Goal: Task Accomplishment & Management: Manage account settings

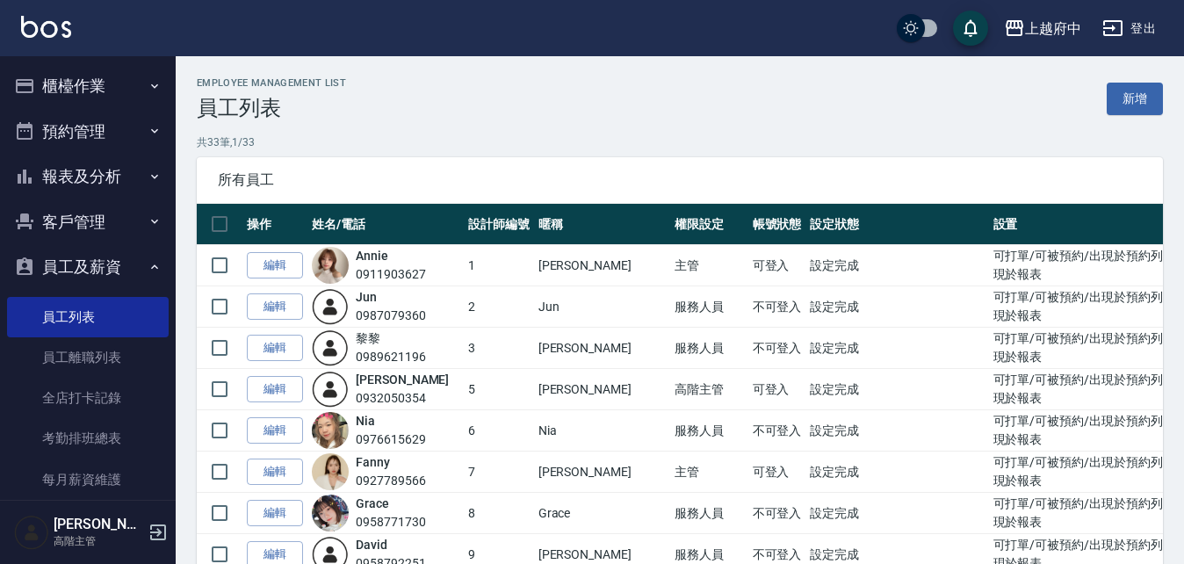
click at [112, 261] on button "員工及薪資" at bounding box center [88, 267] width 162 height 46
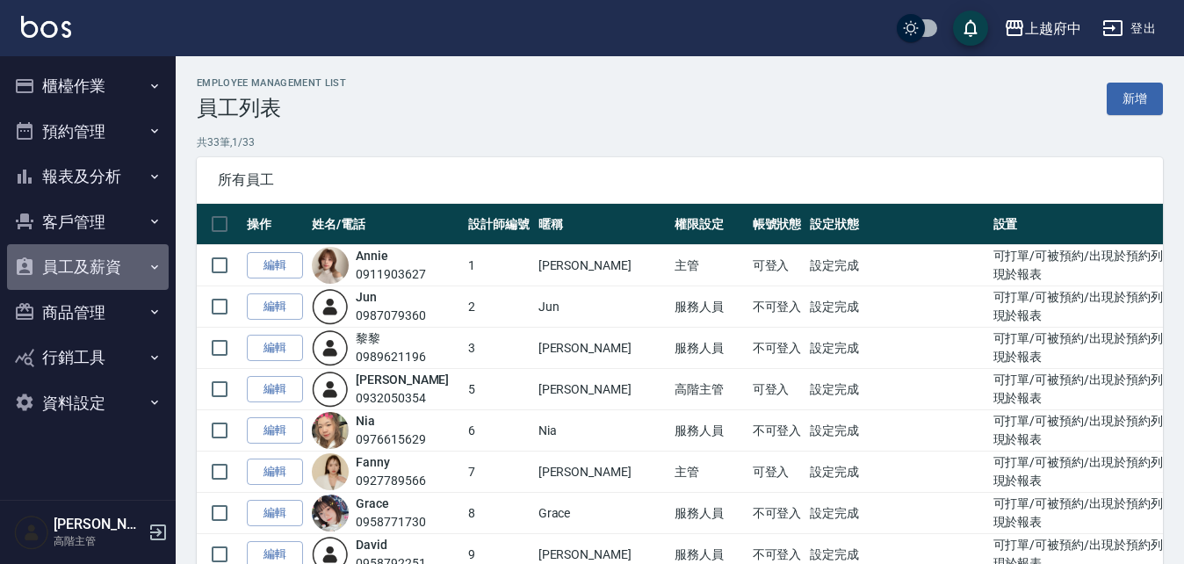
click at [115, 272] on button "員工及薪資" at bounding box center [88, 267] width 162 height 46
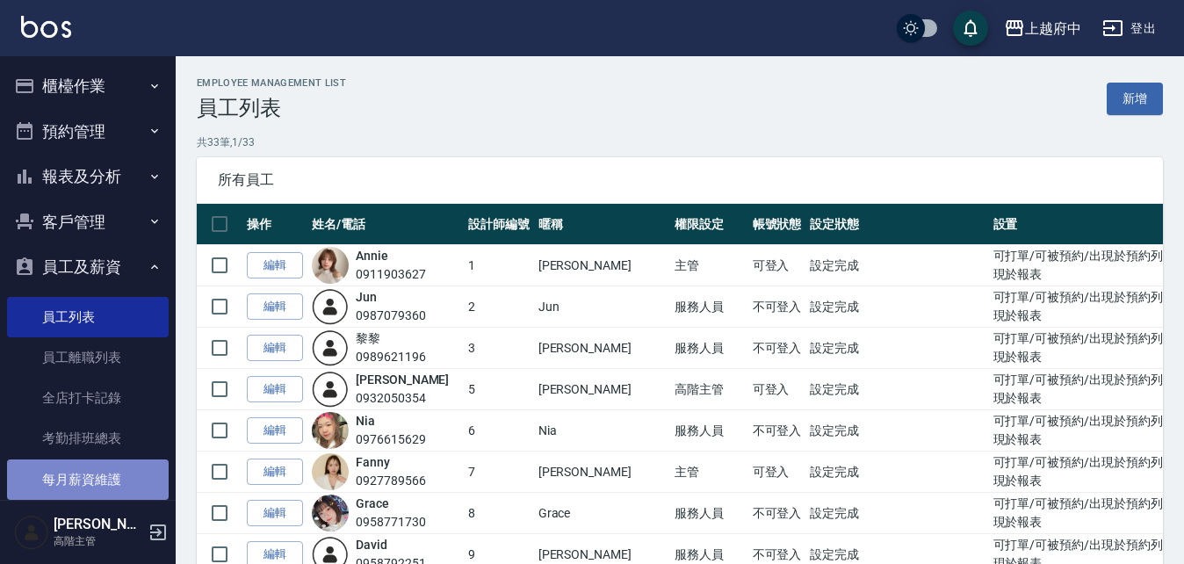
drag, startPoint x: 96, startPoint y: 460, endPoint x: 73, endPoint y: 495, distance: 41.9
click at [95, 460] on link "每月薪資維護" at bounding box center [88, 480] width 162 height 40
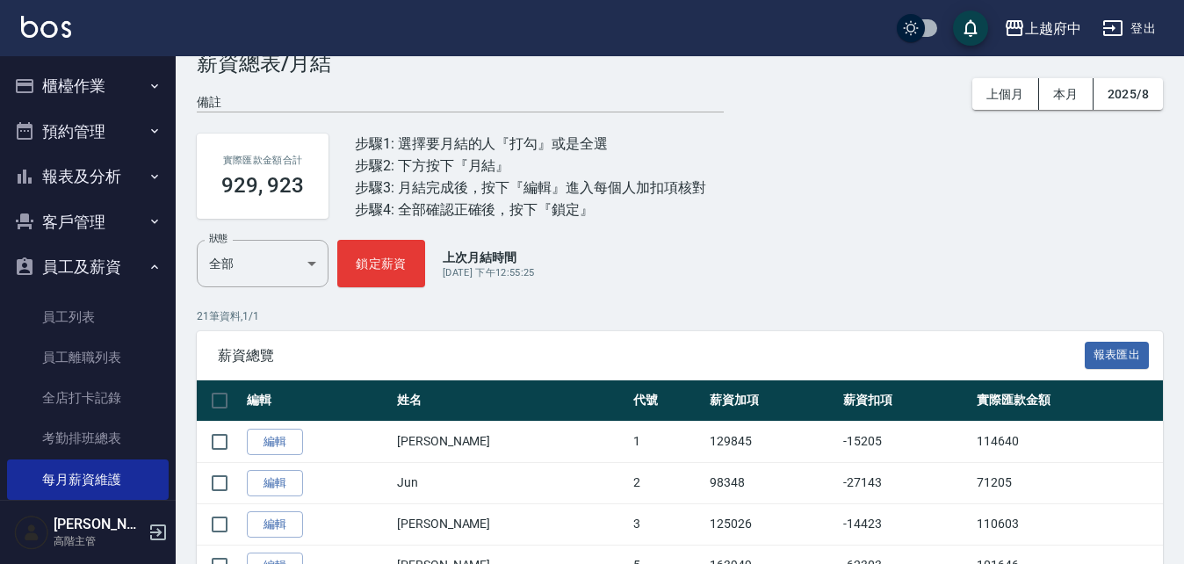
scroll to position [88, 0]
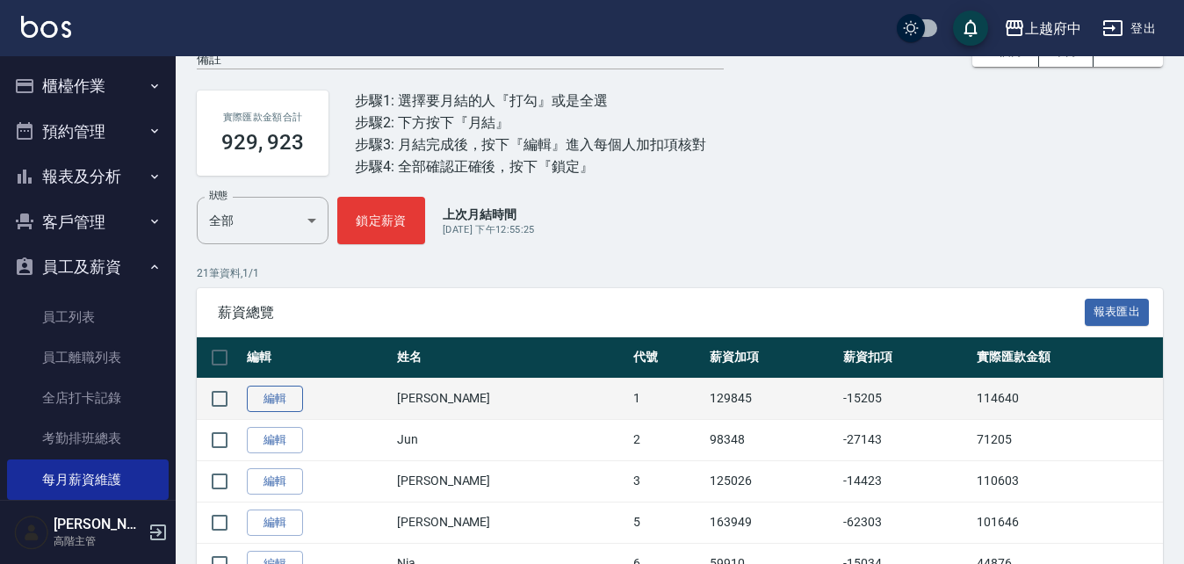
click at [291, 397] on link "編輯" at bounding box center [275, 399] width 56 height 27
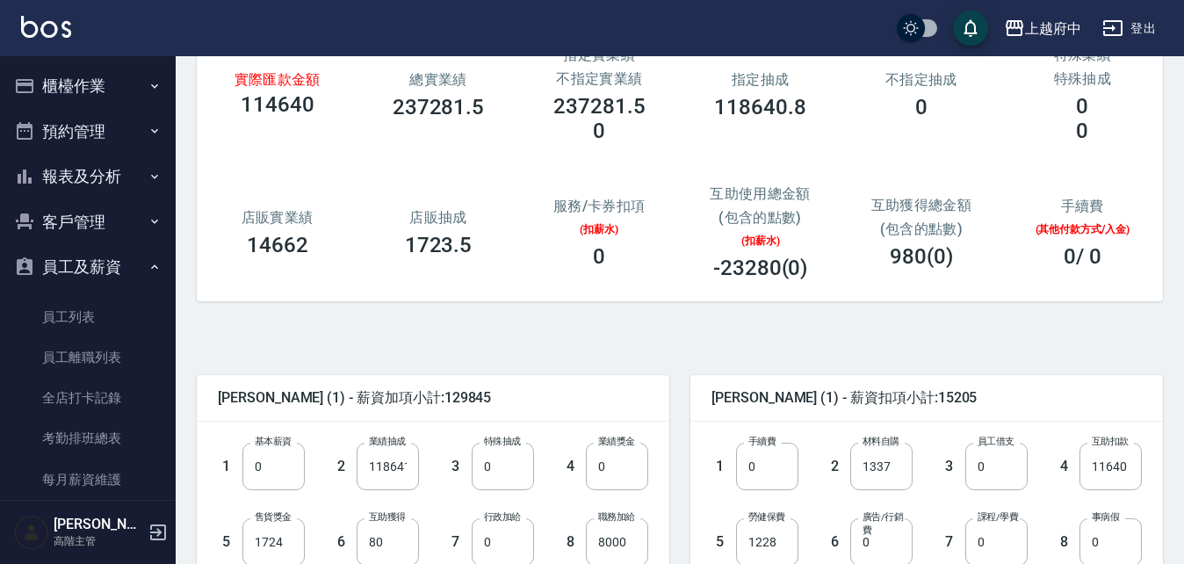
scroll to position [176, 0]
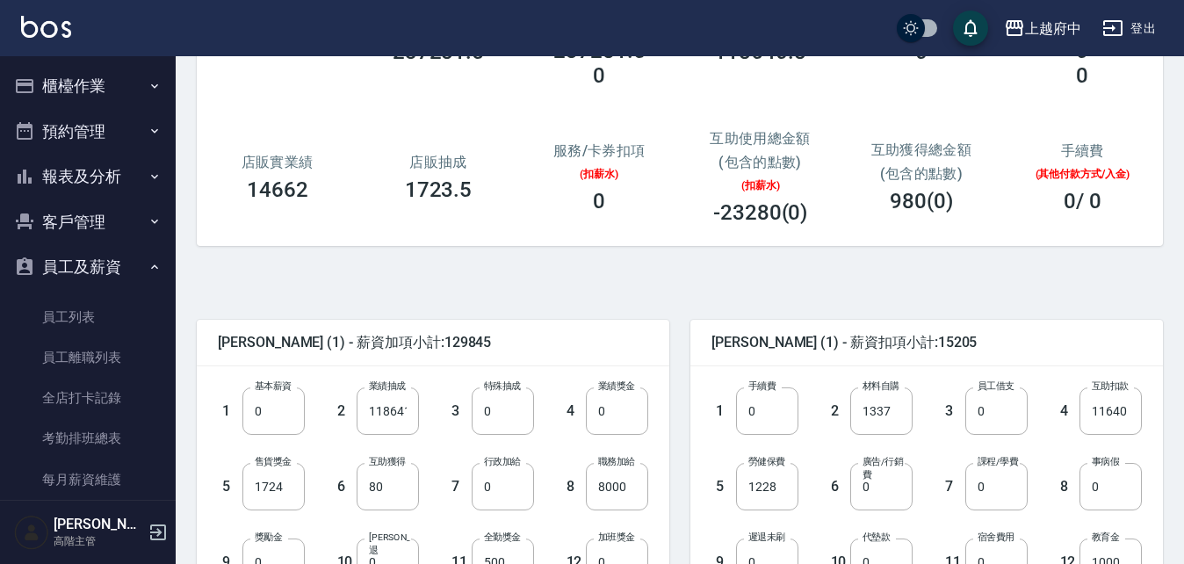
click at [401, 389] on label "業績抽成" at bounding box center [387, 386] width 37 height 13
click at [401, 389] on input "118641" at bounding box center [388, 410] width 62 height 47
click at [401, 412] on input "118641" at bounding box center [388, 410] width 62 height 47
drag, startPoint x: 410, startPoint y: 393, endPoint x: 453, endPoint y: 428, distance: 55.6
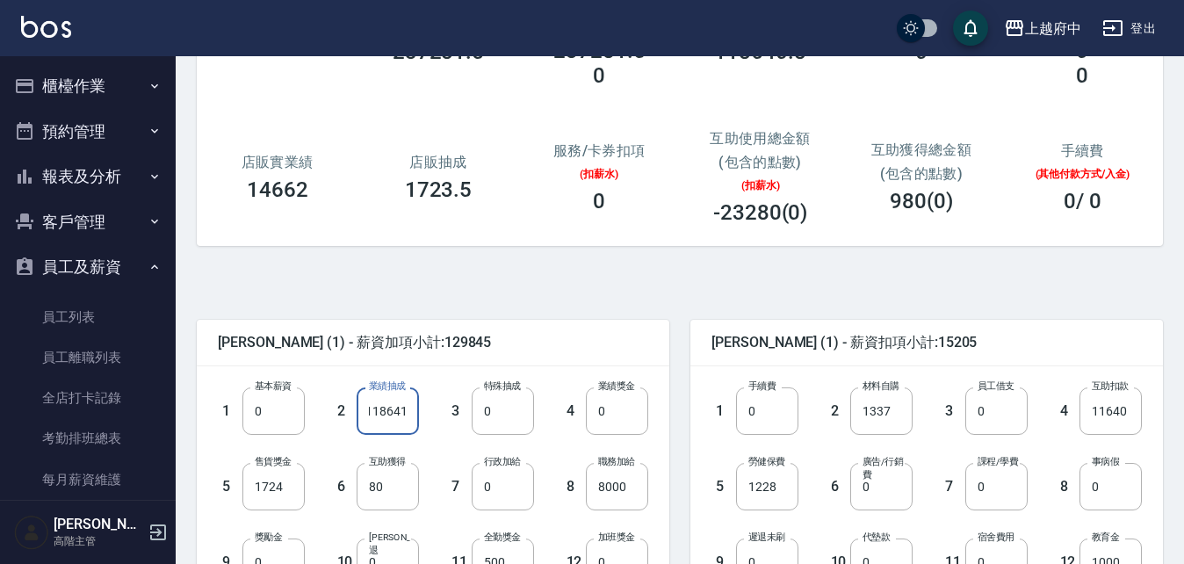
click at [480, 391] on div "1 基本薪資 0 基本薪資 2 業績抽成 118641 業績抽成 3 特殊抽成 0 特殊抽成 4 業績獎金 0 業績獎金 5 售貨獎金 1724 售貨獎金 6…" at bounding box center [419, 548] width 459 height 379
drag, startPoint x: 384, startPoint y: 419, endPoint x: 510, endPoint y: 399, distance: 128.1
click at [510, 399] on div "1 基本薪資 0 基本薪資 2 業績抽成 118641 業績抽成 3 特殊抽成 0 特殊抽成 4 業績獎金 0 業績獎金 5 售貨獎金 1724 售貨獎金 6…" at bounding box center [419, 548] width 459 height 379
drag, startPoint x: 399, startPoint y: 409, endPoint x: 420, endPoint y: 401, distance: 22.5
click at [400, 408] on input "118641" at bounding box center [388, 410] width 62 height 47
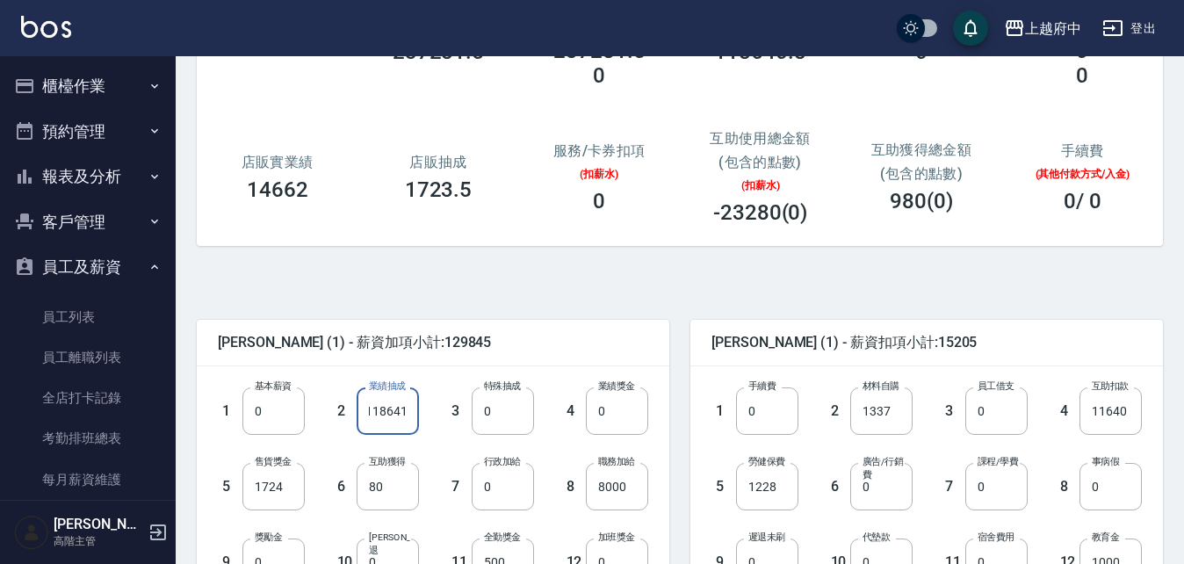
click at [402, 401] on input "118641" at bounding box center [388, 410] width 62 height 47
click at [393, 410] on input "118641" at bounding box center [388, 410] width 62 height 47
click at [366, 424] on input "118641" at bounding box center [388, 410] width 62 height 47
drag, startPoint x: 398, startPoint y: 413, endPoint x: 522, endPoint y: 406, distance: 124.1
click at [425, 407] on div "1 基本薪資 0 基本薪資 2 業績抽成 118641 業績抽成 3 特殊抽成 0 特殊抽成 4 業績獎金 0 業績獎金 5 售貨獎金 1724 售貨獎金 6…" at bounding box center [419, 548] width 459 height 379
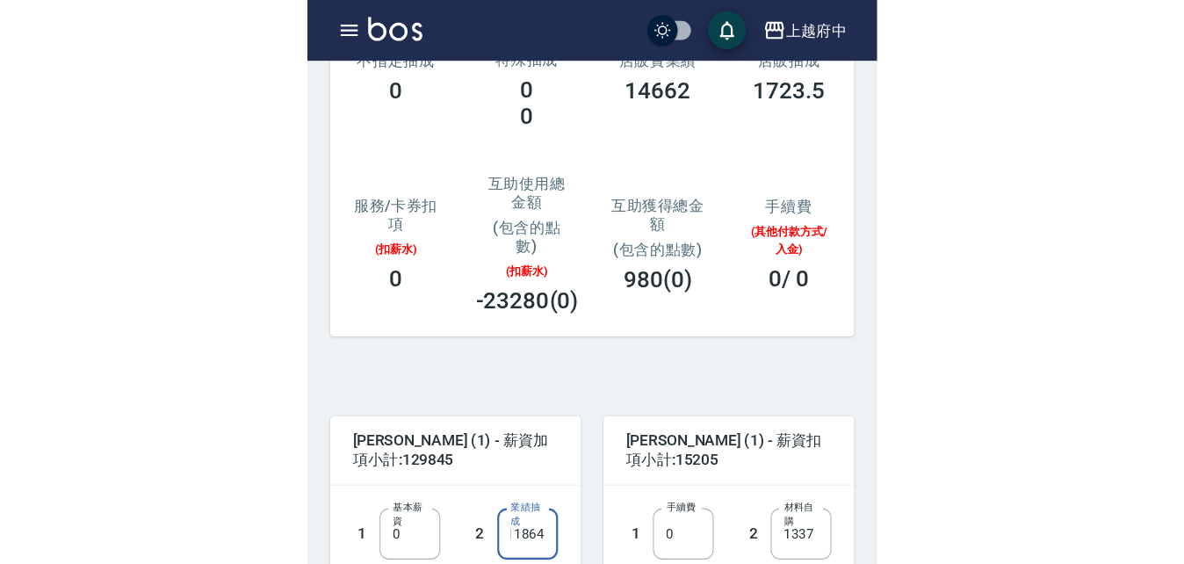
scroll to position [0, 0]
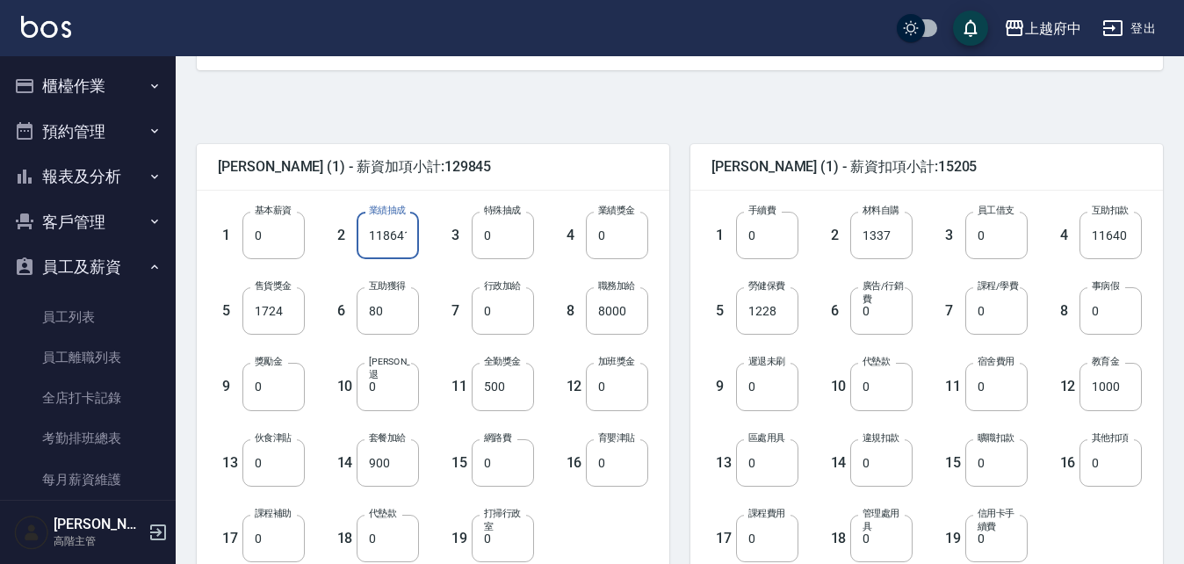
click at [670, 234] on div "Annie (1) - 薪資扣項小計:15205 1 手續費 0 手續費 2 材料自購 1337 材料自購 3 員工借支 0 員工借支 4 互助扣款 1164…" at bounding box center [917, 412] width 494 height 579
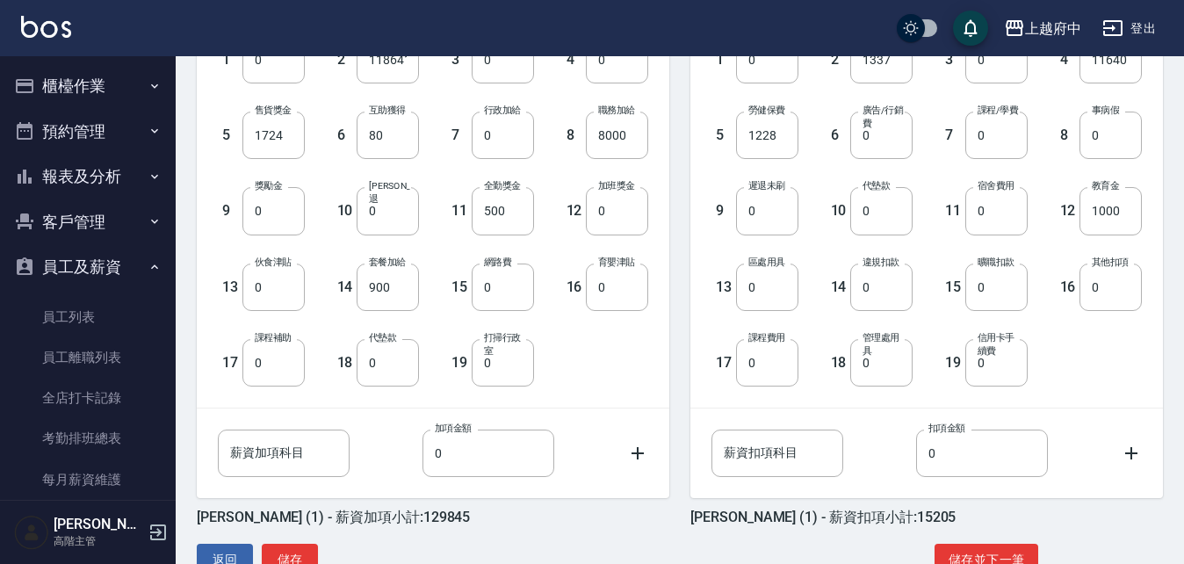
scroll to position [577, 0]
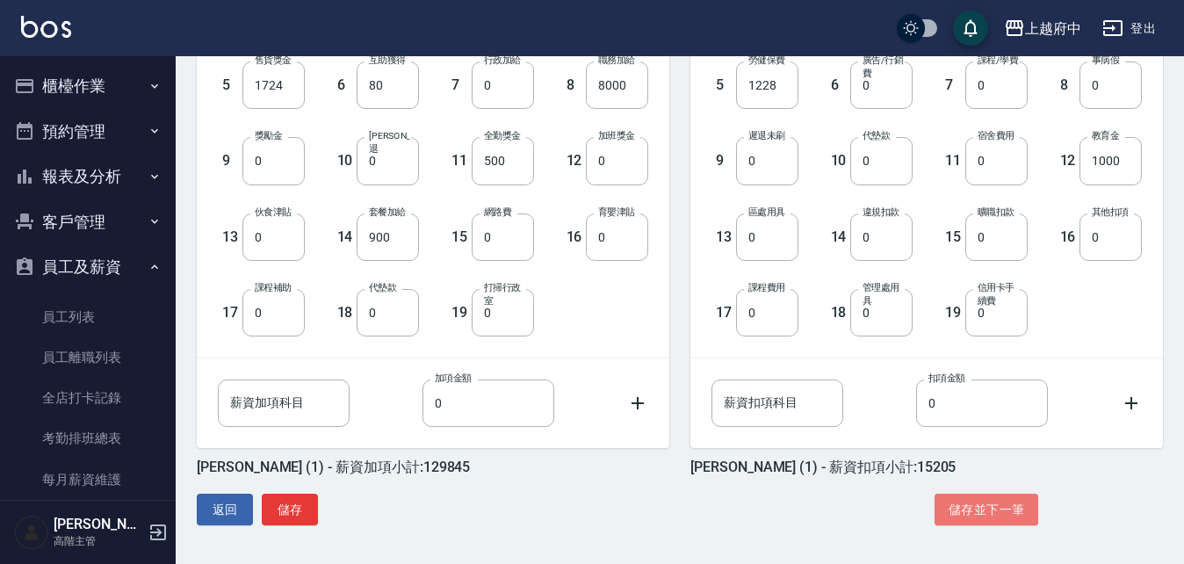
drag, startPoint x: 952, startPoint y: 495, endPoint x: 931, endPoint y: 513, distance: 28.0
click at [950, 499] on button "儲存並下一筆" at bounding box center [987, 510] width 104 height 33
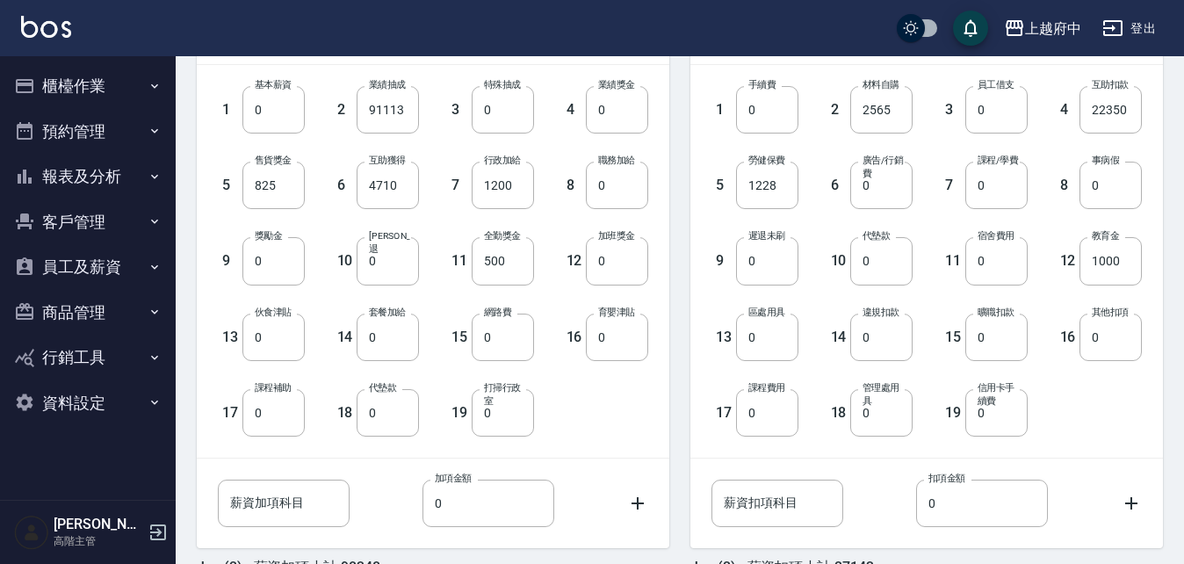
scroll to position [577, 0]
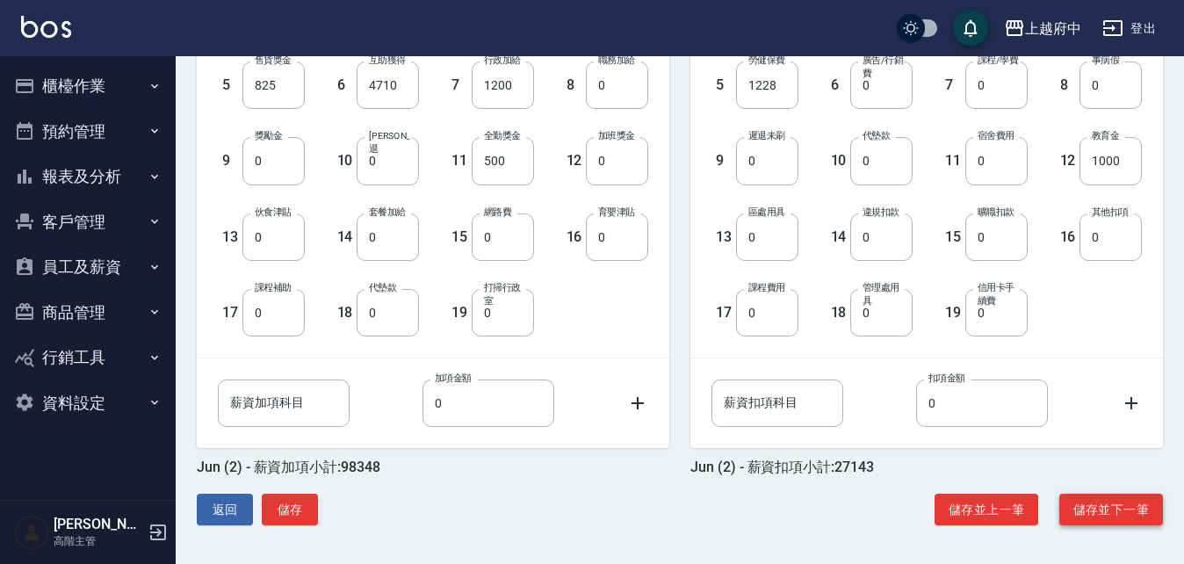
click at [1114, 505] on button "儲存並下一筆" at bounding box center [1112, 510] width 104 height 33
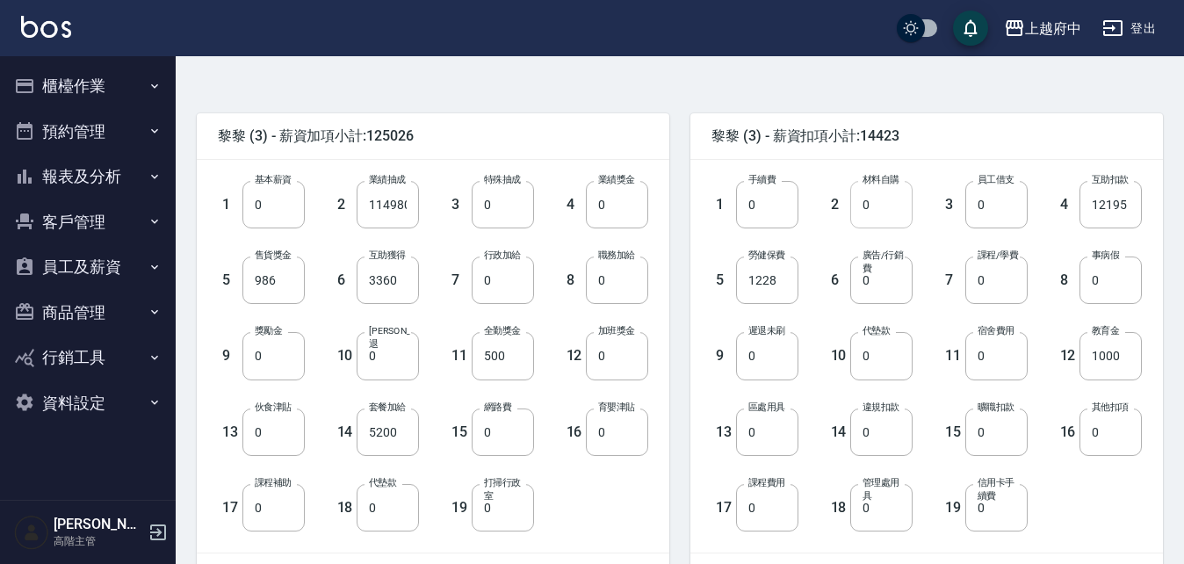
scroll to position [351, 0]
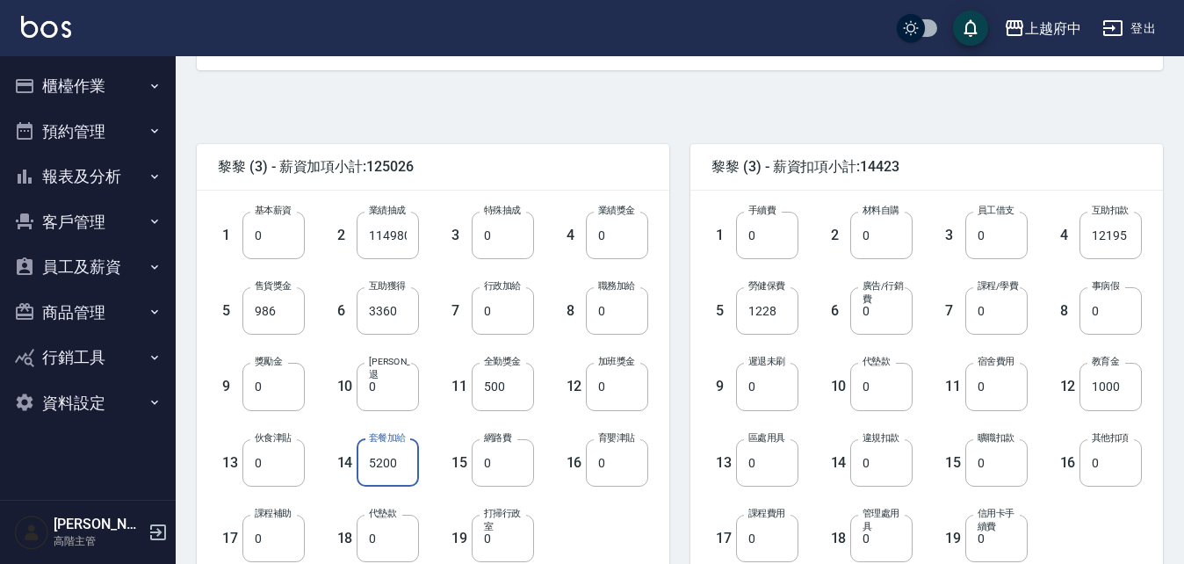
click at [406, 461] on input "5200" at bounding box center [388, 462] width 62 height 47
type input "6000"
click at [629, 530] on div "1 基本薪資 0 基本薪資 2 業績抽成 114980 業績抽成 3 特殊抽成 0 特殊抽成 4 業績獎金 0 業績獎金 5 售貨獎金 986 售貨獎金 6 …" at bounding box center [419, 373] width 459 height 379
click at [488, 144] on div "黎黎 (3) - 薪資加項小計:125826" at bounding box center [433, 167] width 473 height 46
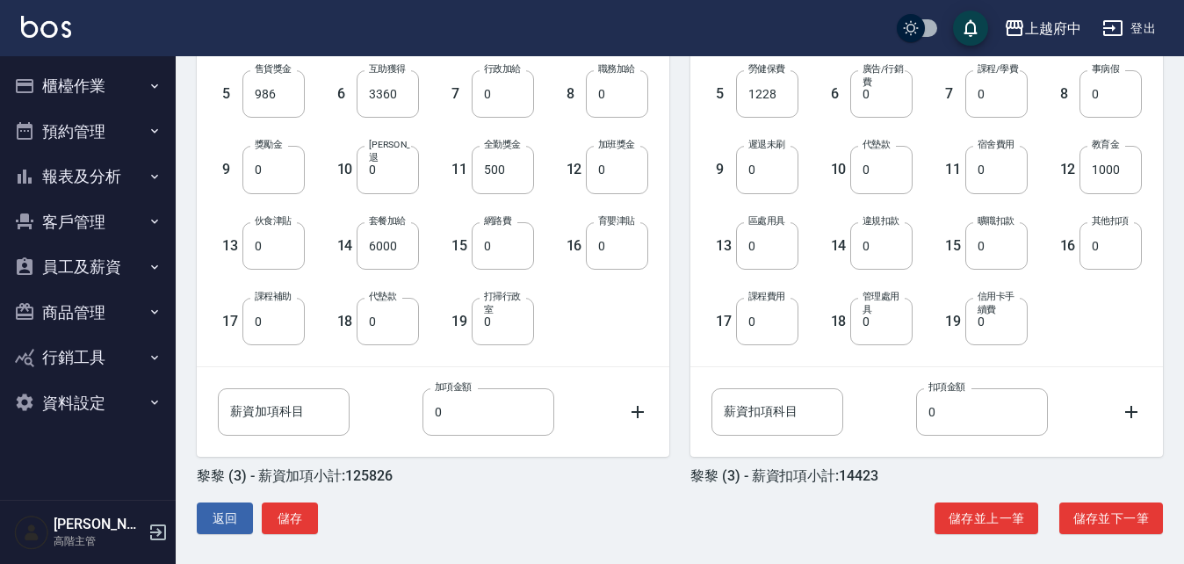
scroll to position [577, 0]
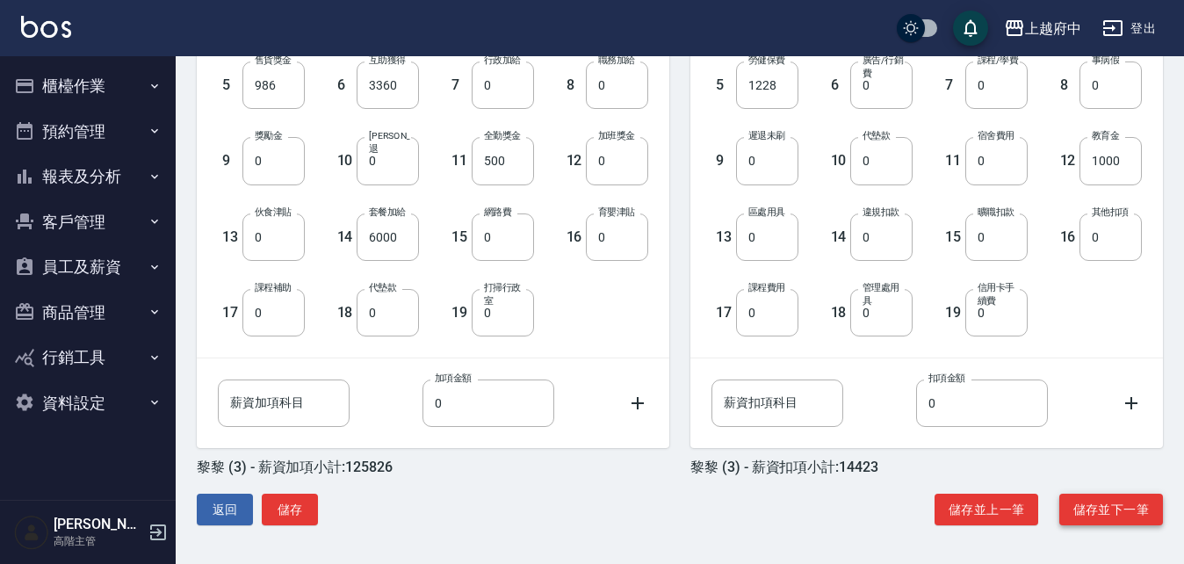
drag, startPoint x: 1100, startPoint y: 530, endPoint x: 1122, endPoint y: 520, distance: 24.0
click at [1121, 521] on div "黎黎 (3) - 薪資加項小計:125826 1 基本薪資 0 基本薪資 2 業績抽成 114980 業績抽成 3 特殊抽成 0 特殊抽成 4 業績獎金 0 …" at bounding box center [673, 204] width 981 height 677
click at [1122, 518] on button "儲存並下一筆" at bounding box center [1112, 510] width 104 height 33
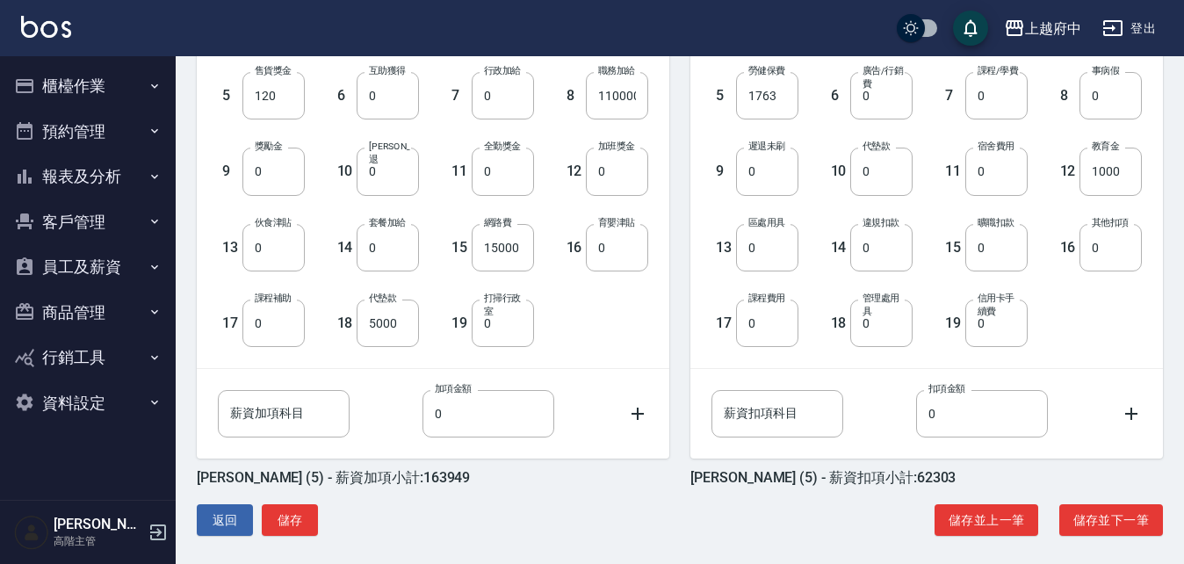
scroll to position [577, 0]
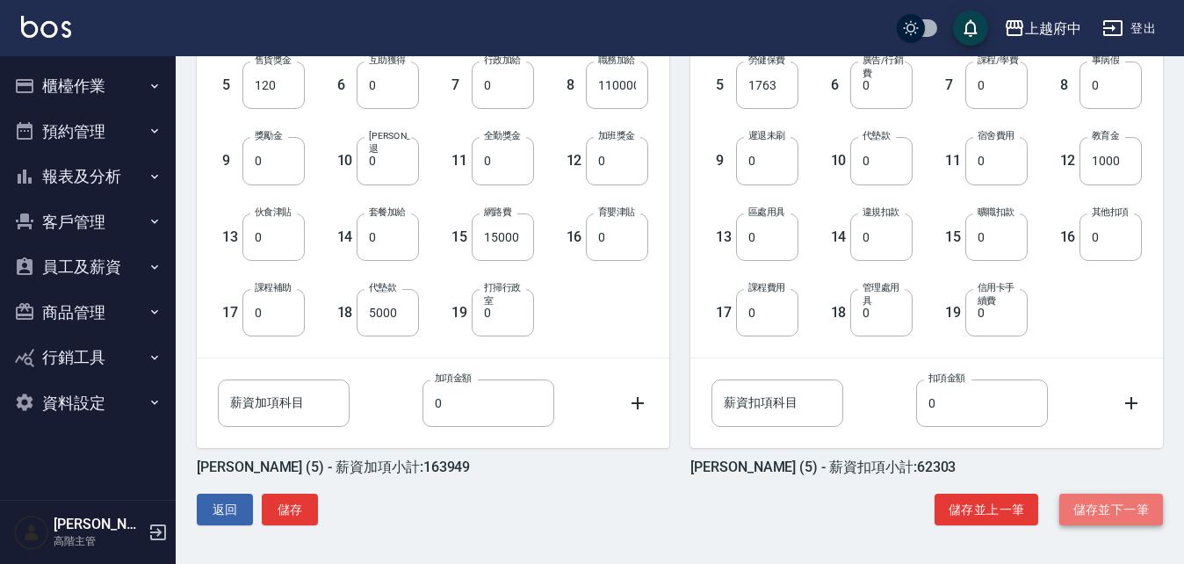
click at [1138, 522] on button "儲存並下一筆" at bounding box center [1112, 510] width 104 height 33
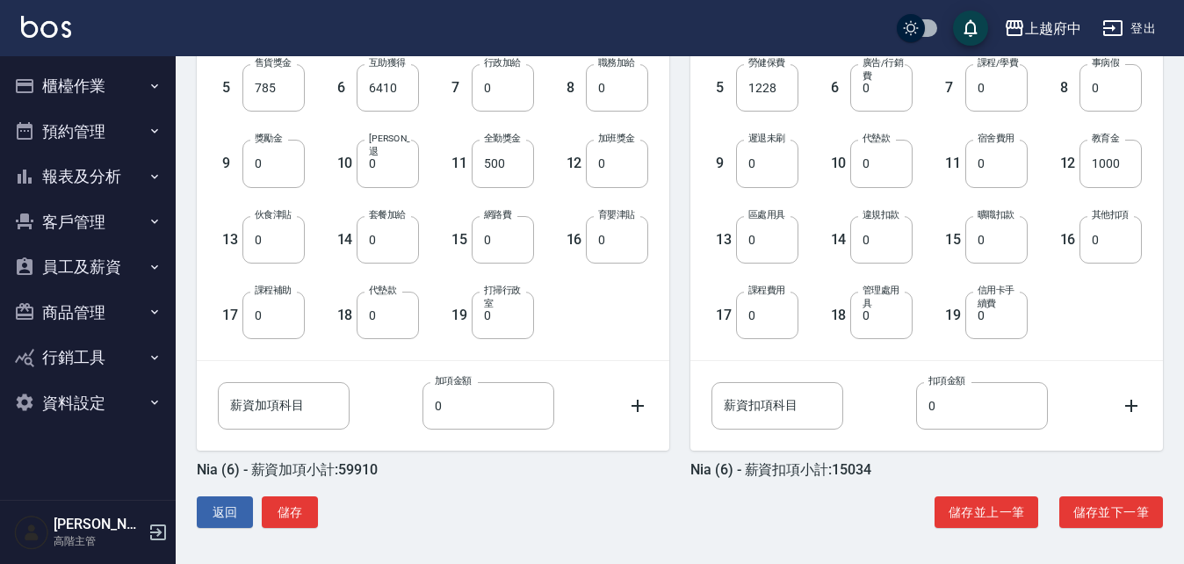
scroll to position [577, 0]
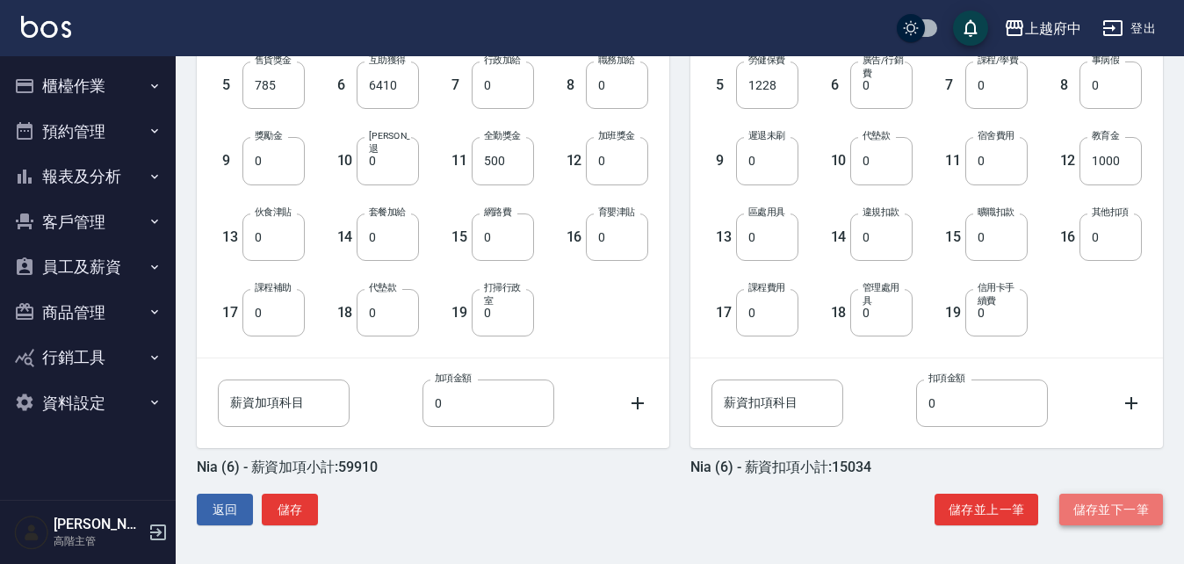
click at [1106, 503] on button "儲存並下一筆" at bounding box center [1112, 510] width 104 height 33
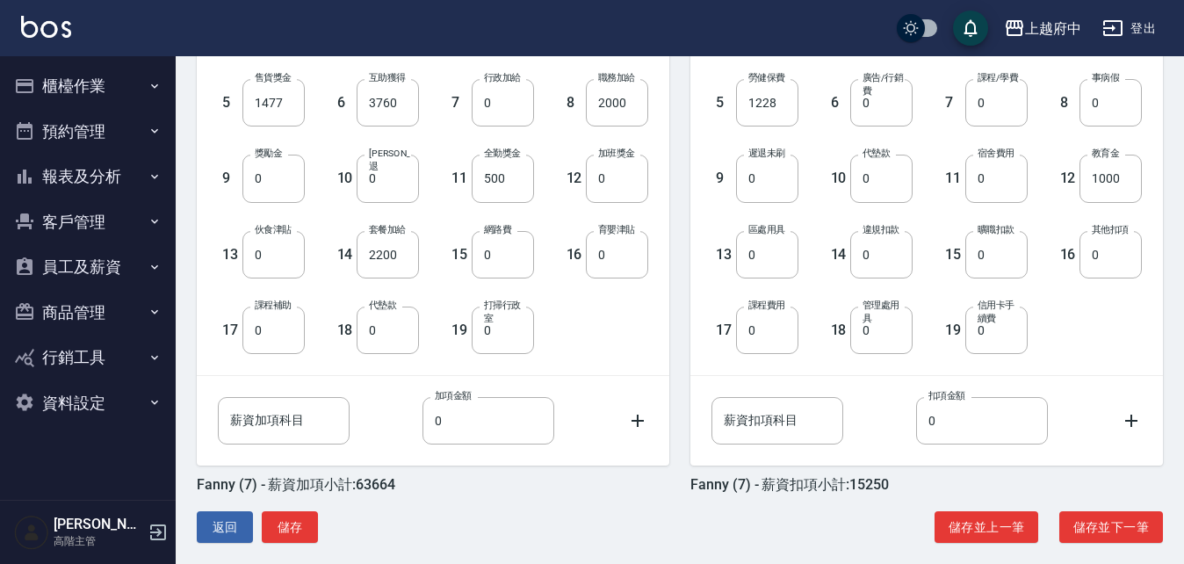
scroll to position [577, 0]
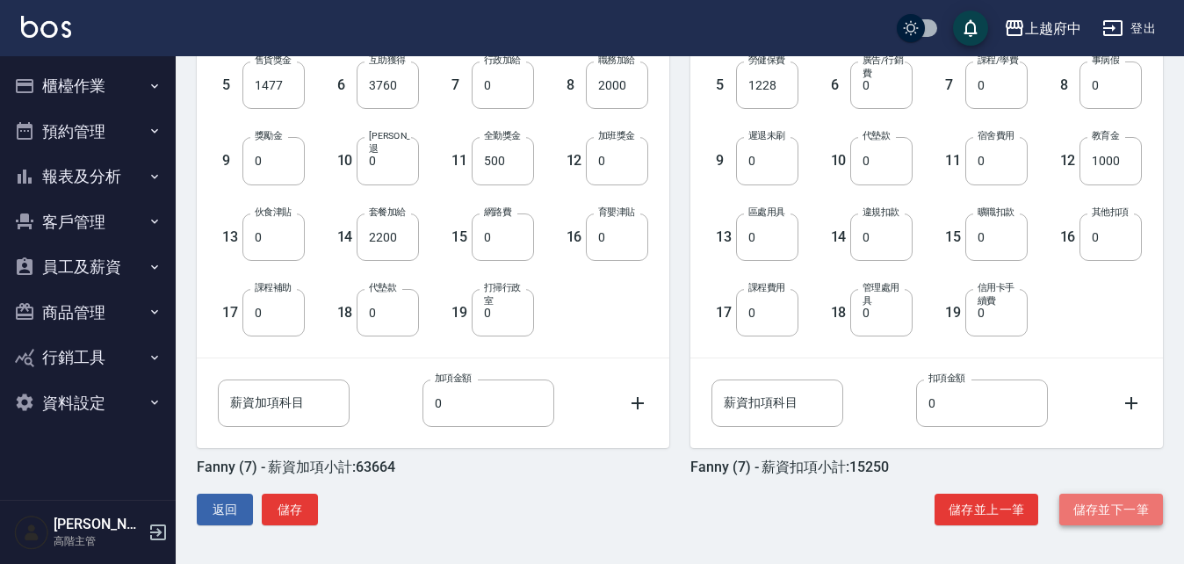
click at [1100, 518] on button "儲存並下一筆" at bounding box center [1112, 510] width 104 height 33
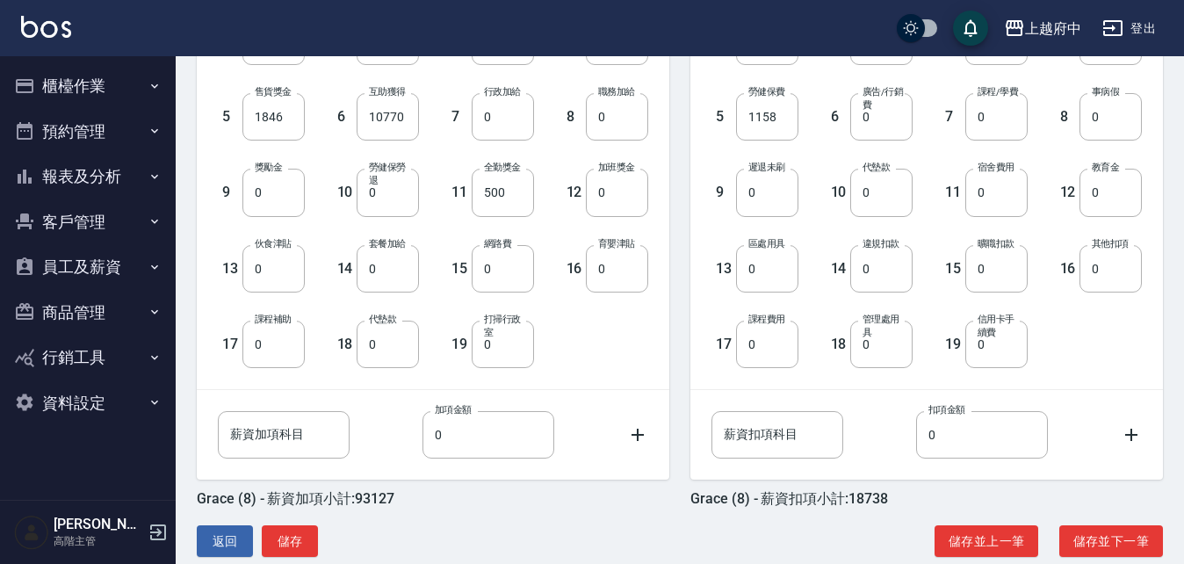
scroll to position [577, 0]
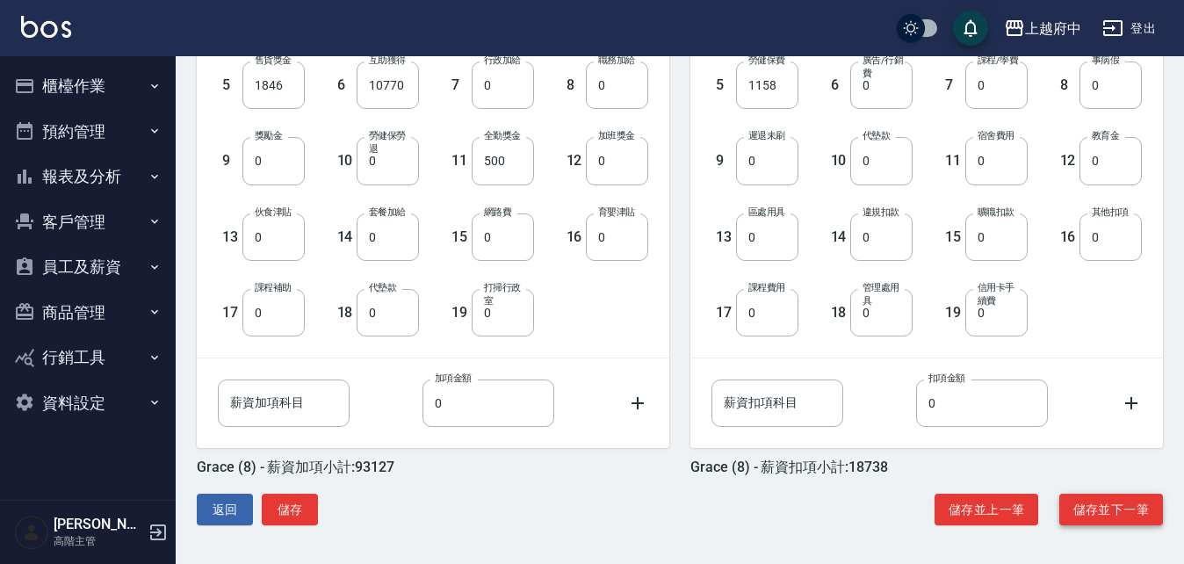
click at [1105, 498] on button "儲存並下一筆" at bounding box center [1112, 510] width 104 height 33
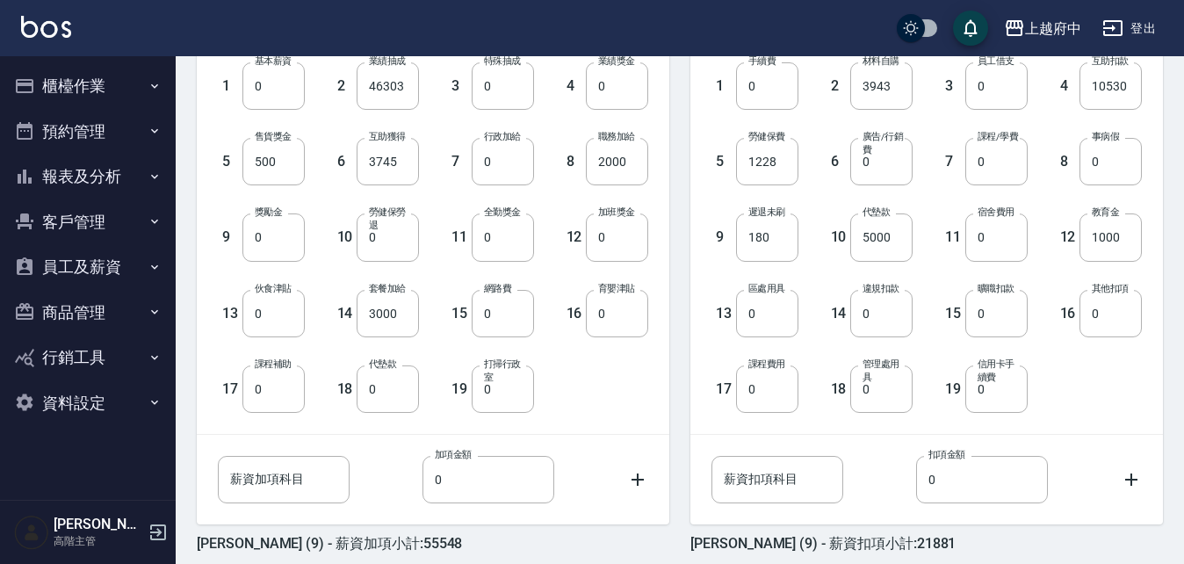
scroll to position [577, 0]
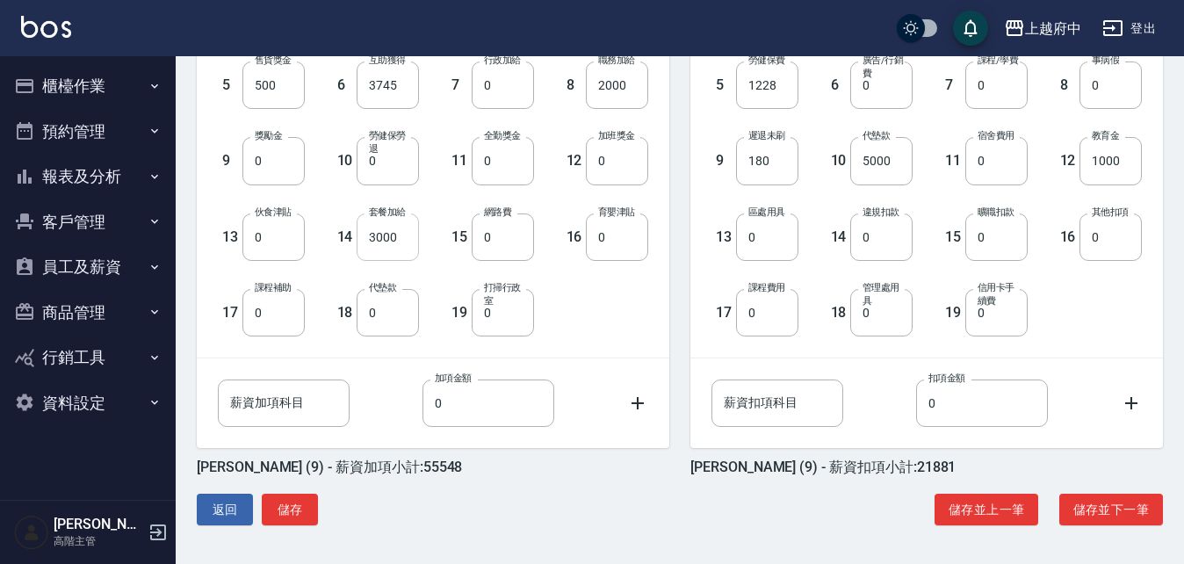
click at [396, 250] on input "3000" at bounding box center [388, 237] width 62 height 47
type input "2000"
click at [582, 469] on div "David (9) - 薪資加項小計:54548" at bounding box center [433, 468] width 473 height 18
click at [1100, 503] on button "儲存並下一筆" at bounding box center [1112, 510] width 104 height 33
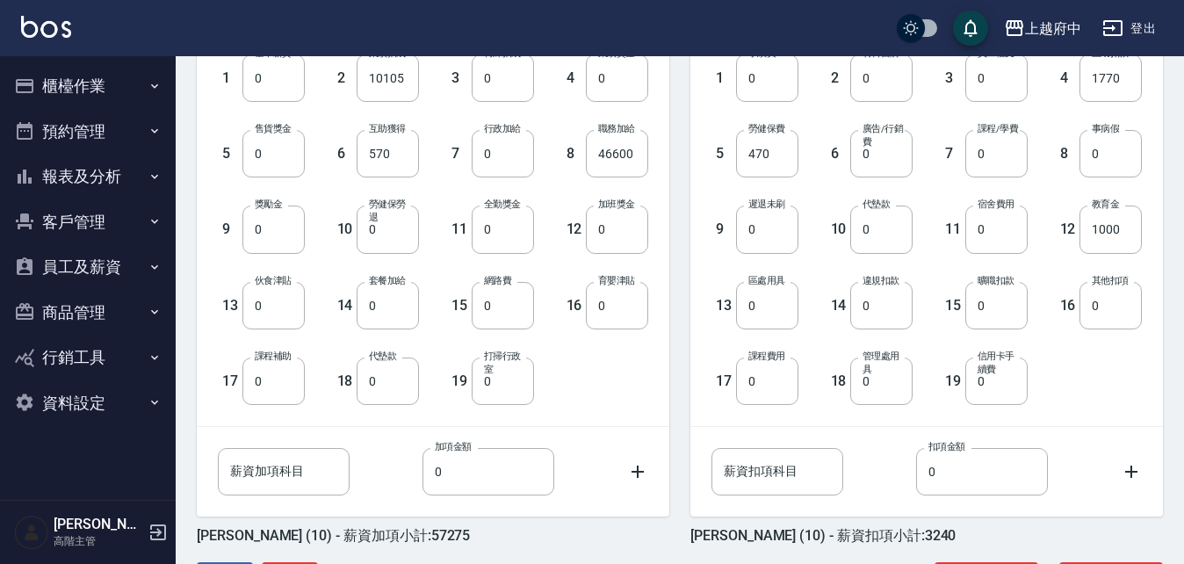
scroll to position [577, 0]
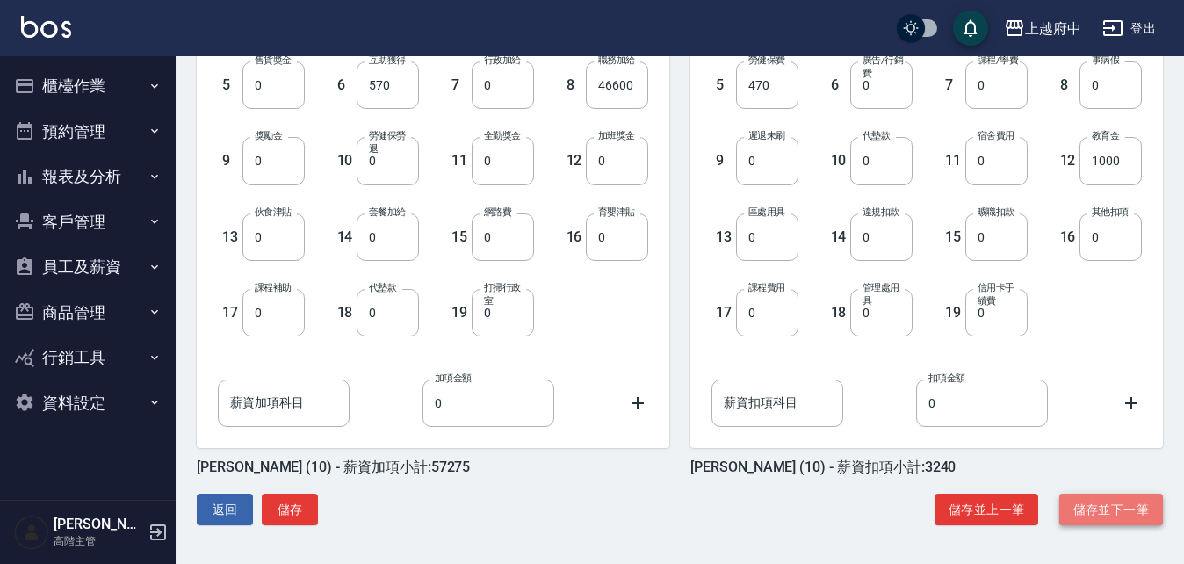
click at [1092, 509] on button "儲存並下一筆" at bounding box center [1112, 510] width 104 height 33
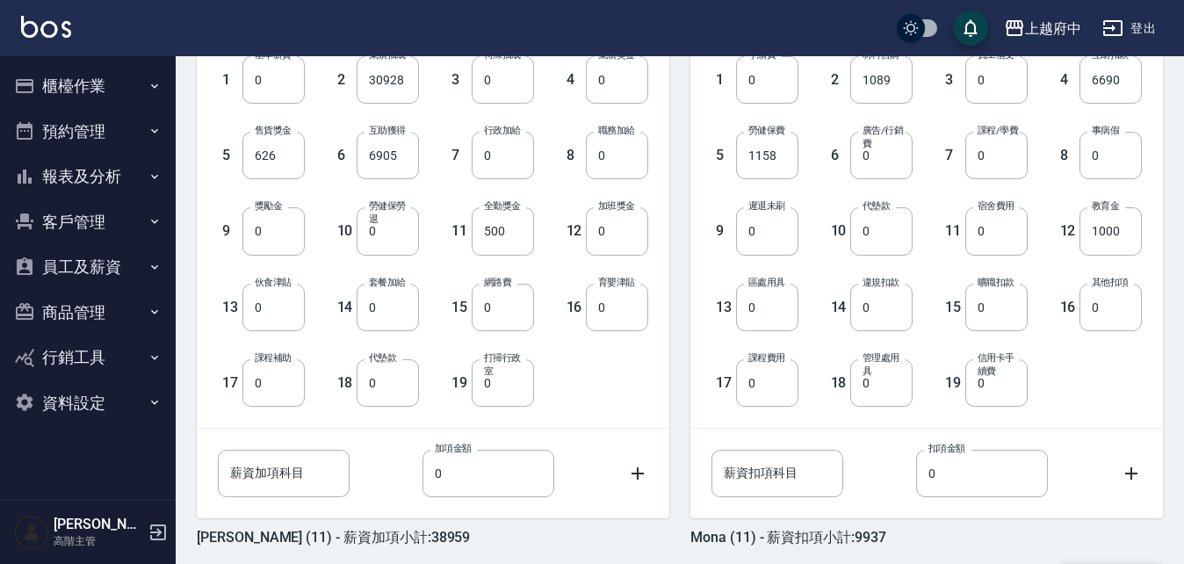
scroll to position [577, 0]
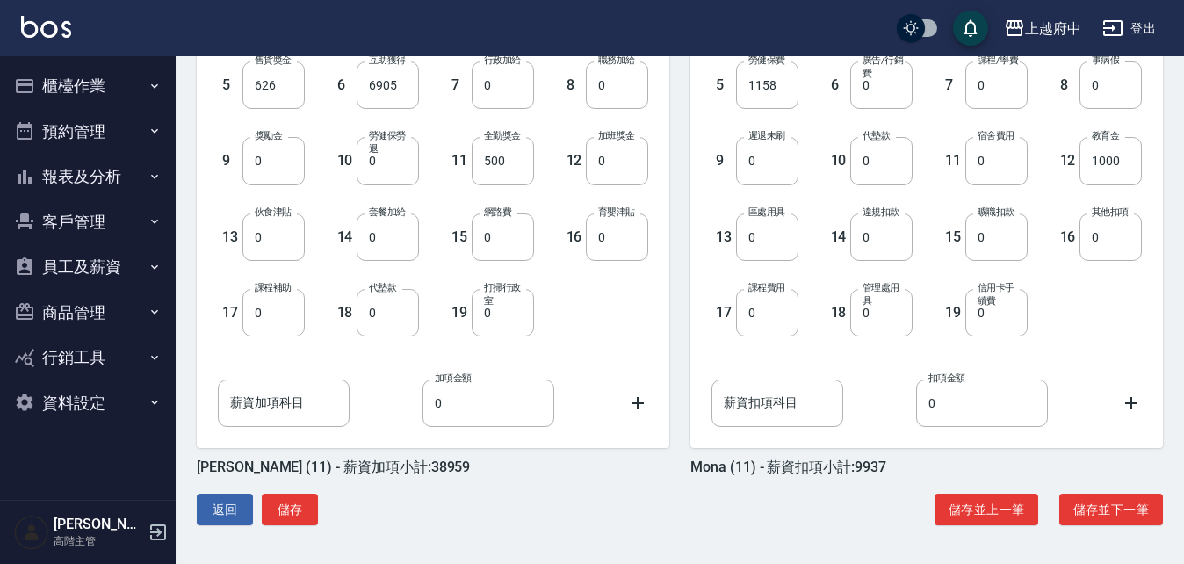
click at [1135, 489] on div "Mona (11) - 薪資加項小計:38959 1 基本薪資 0 基本薪資 2 業績抽成 30928 業績抽成 3 特殊抽成 0 特殊抽成 4 業績獎金 0…" at bounding box center [673, 204] width 981 height 677
click at [1144, 501] on button "儲存並下一筆" at bounding box center [1112, 510] width 104 height 33
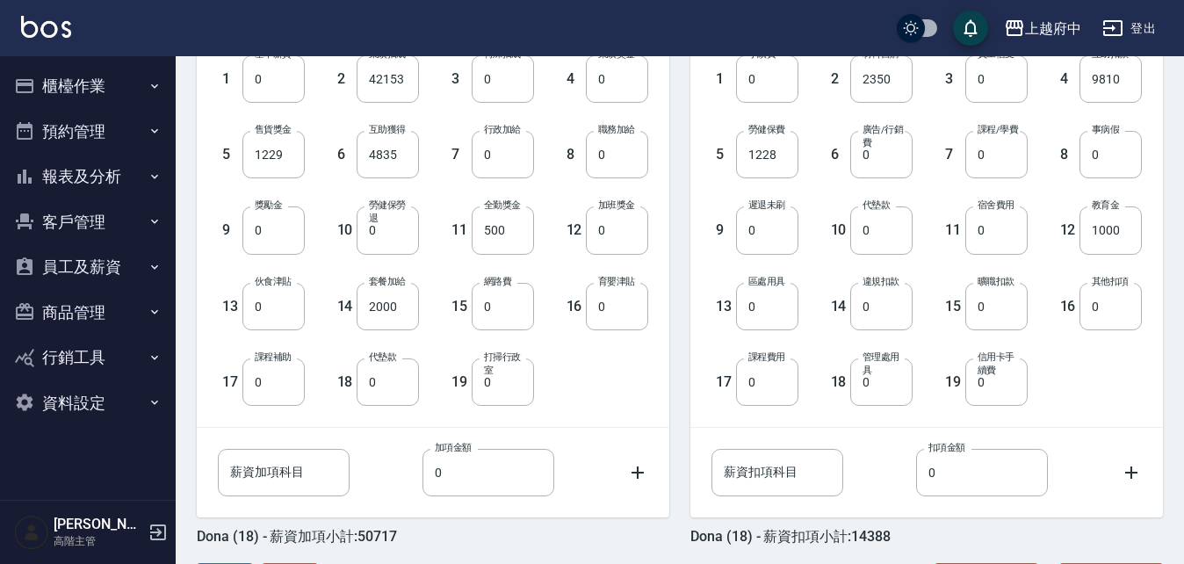
scroll to position [577, 0]
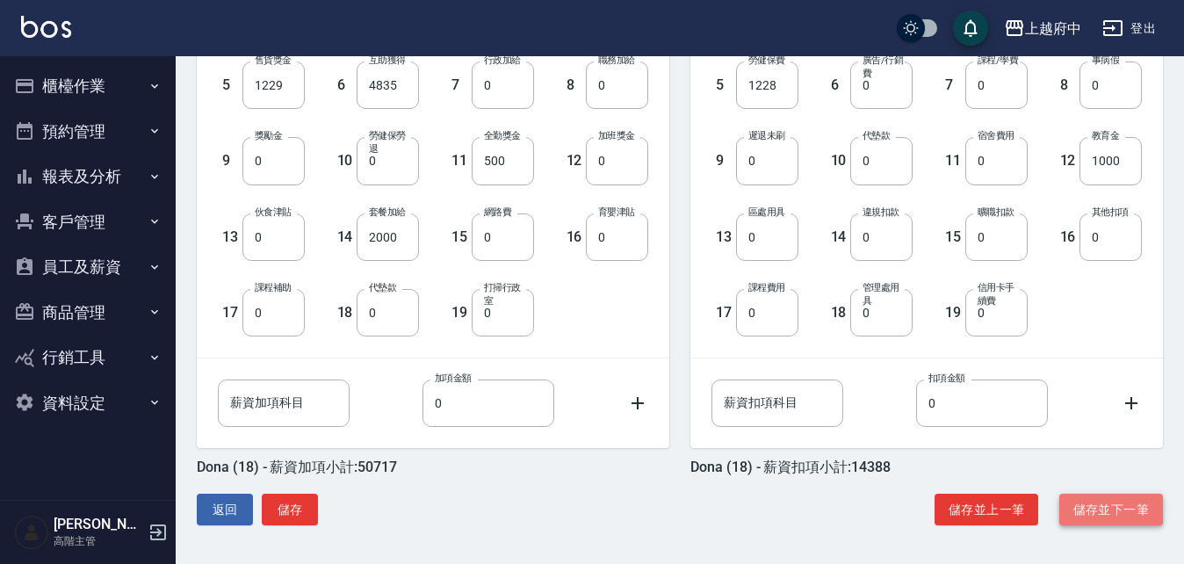
click at [1122, 521] on button "儲存並下一筆" at bounding box center [1112, 510] width 104 height 33
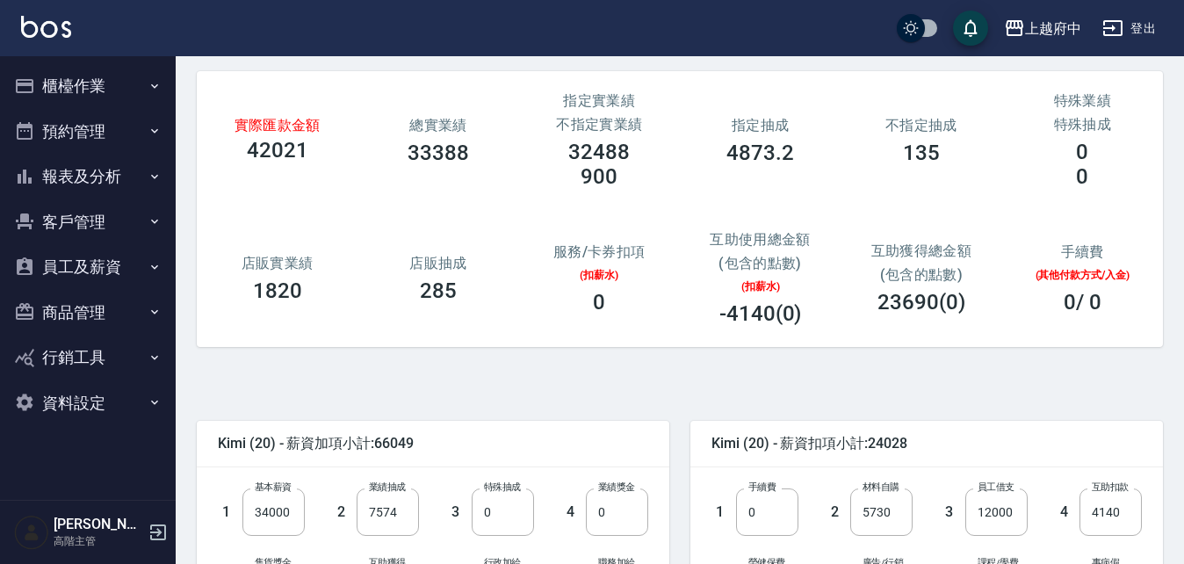
scroll to position [176, 0]
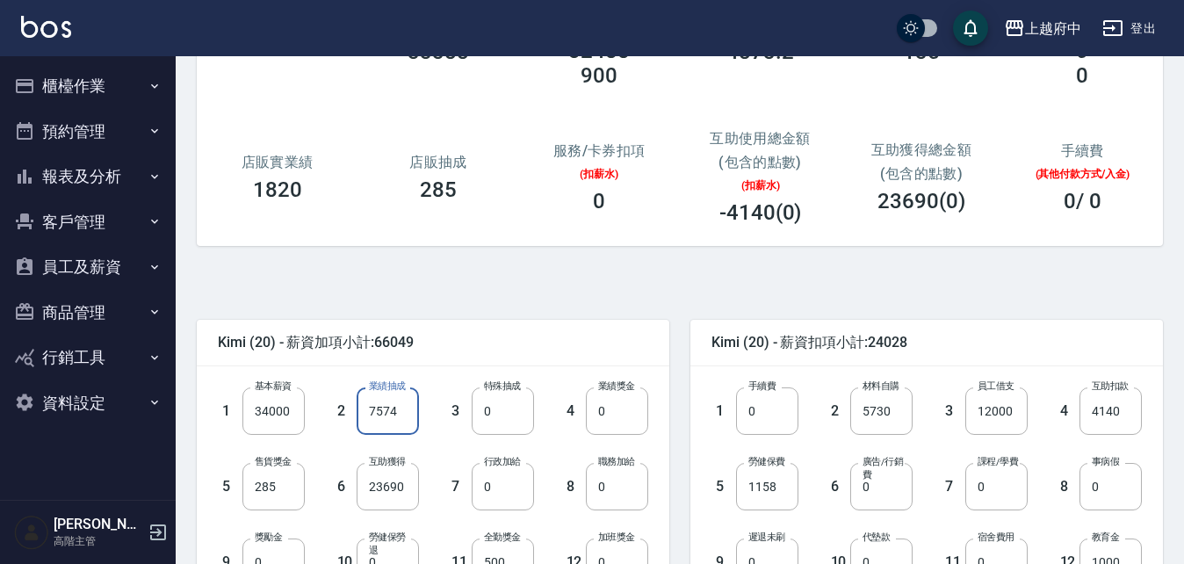
click at [387, 421] on input "7574" at bounding box center [388, 410] width 62 height 47
type input "7555"
drag, startPoint x: 462, startPoint y: 247, endPoint x: 486, endPoint y: 230, distance: 29.0
click at [477, 236] on div "實際匯款金額 42002 總實業績 33388 指定實業績 不指定實業績 32488 900 指定抽成 4873.2 不指定抽成 135 特殊業績 特殊抽成 …" at bounding box center [673, 101] width 981 height 332
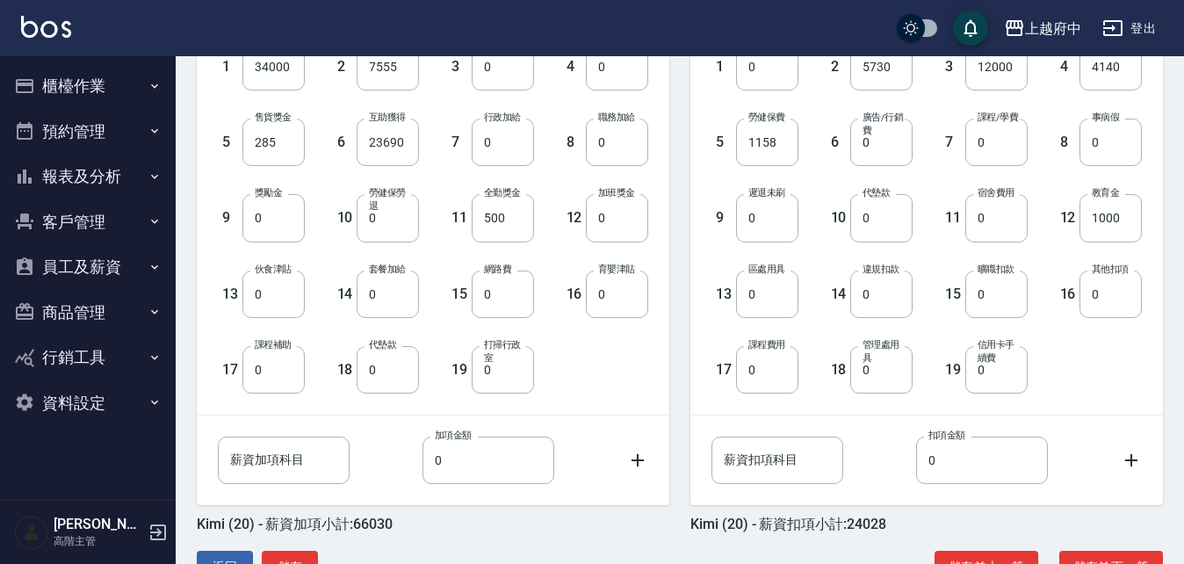
scroll to position [577, 0]
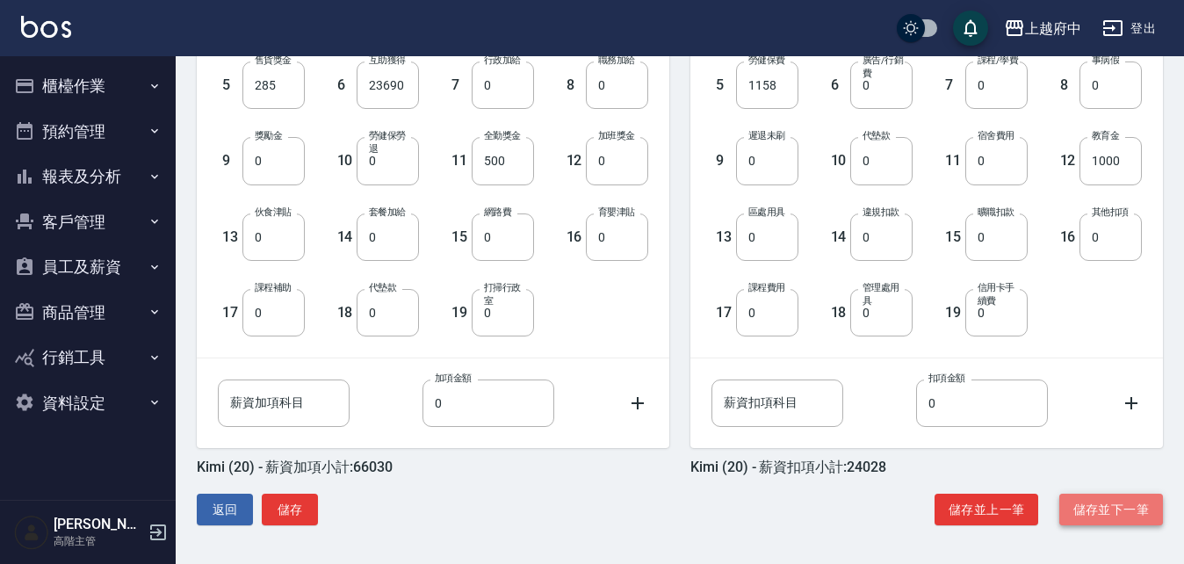
click at [1121, 509] on button "儲存並下一筆" at bounding box center [1112, 510] width 104 height 33
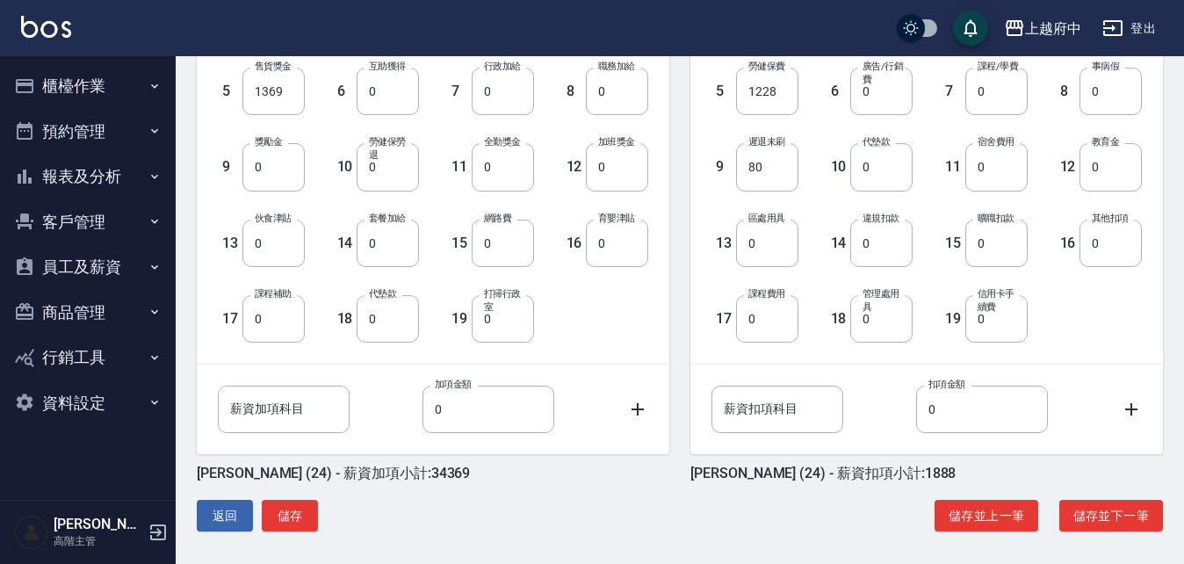
scroll to position [577, 0]
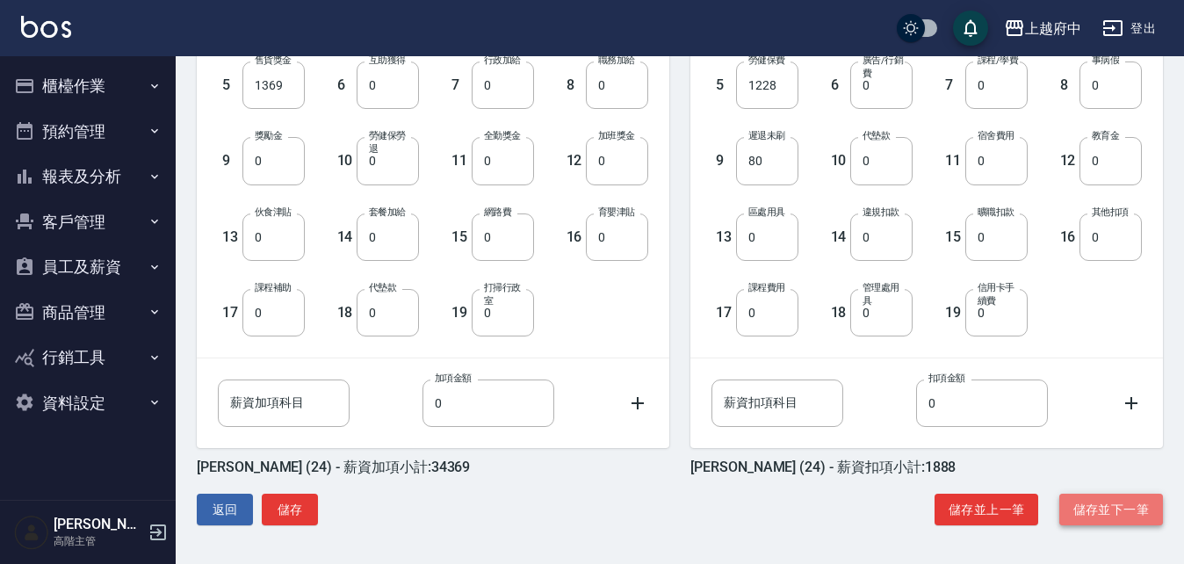
click at [1124, 498] on button "儲存並下一筆" at bounding box center [1112, 510] width 104 height 33
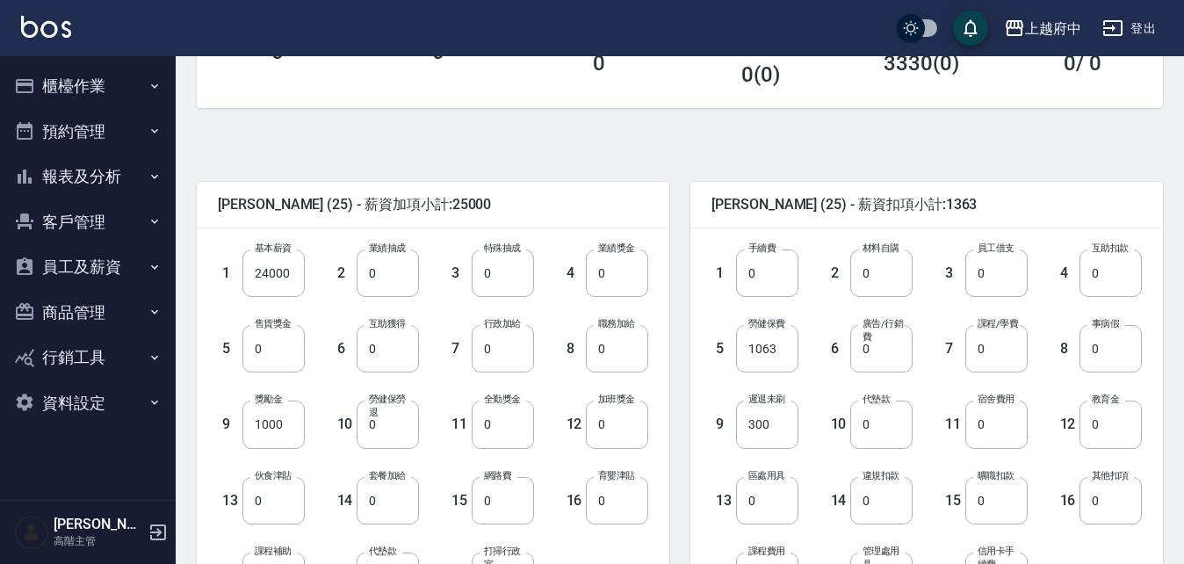
scroll to position [226, 0]
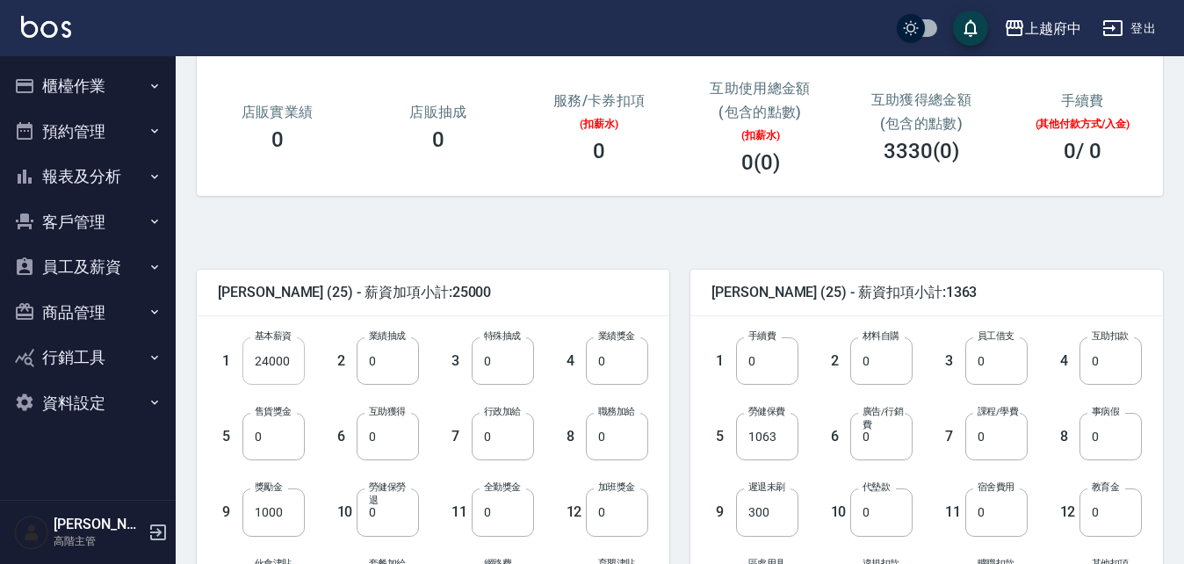
click at [268, 351] on input "24000" at bounding box center [274, 360] width 62 height 47
type input "25000"
click at [402, 235] on div "Sheila (25) - 薪資加項小計:26000 1 基本薪資 25000 基本薪資 2 業績抽成 0 業績抽成 3 特殊抽成 0 特殊抽成 4 業績獎金…" at bounding box center [673, 555] width 981 height 677
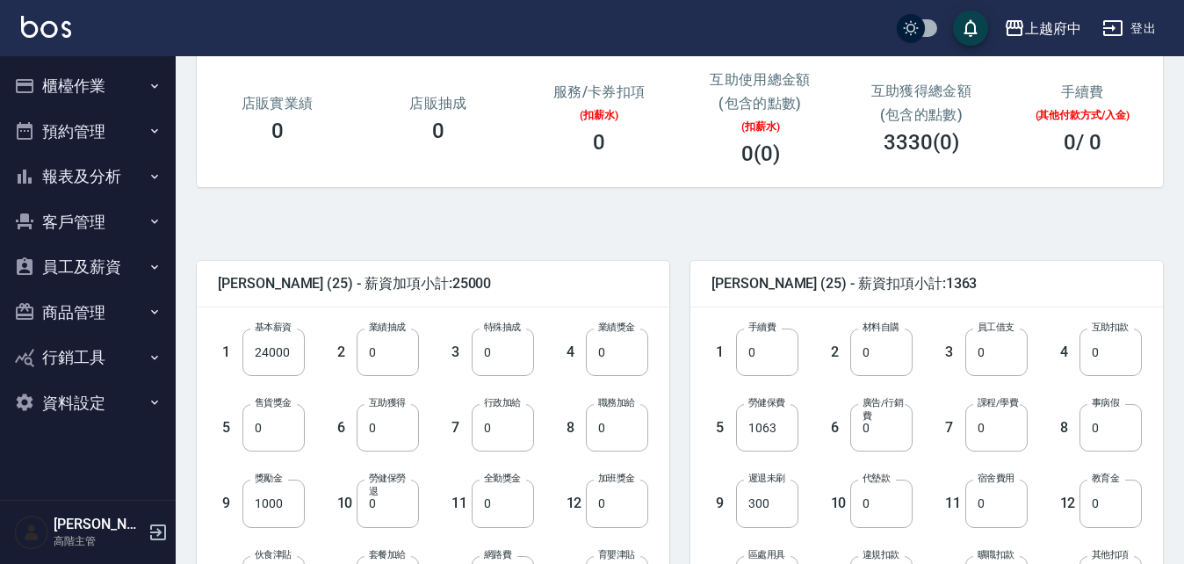
scroll to position [351, 0]
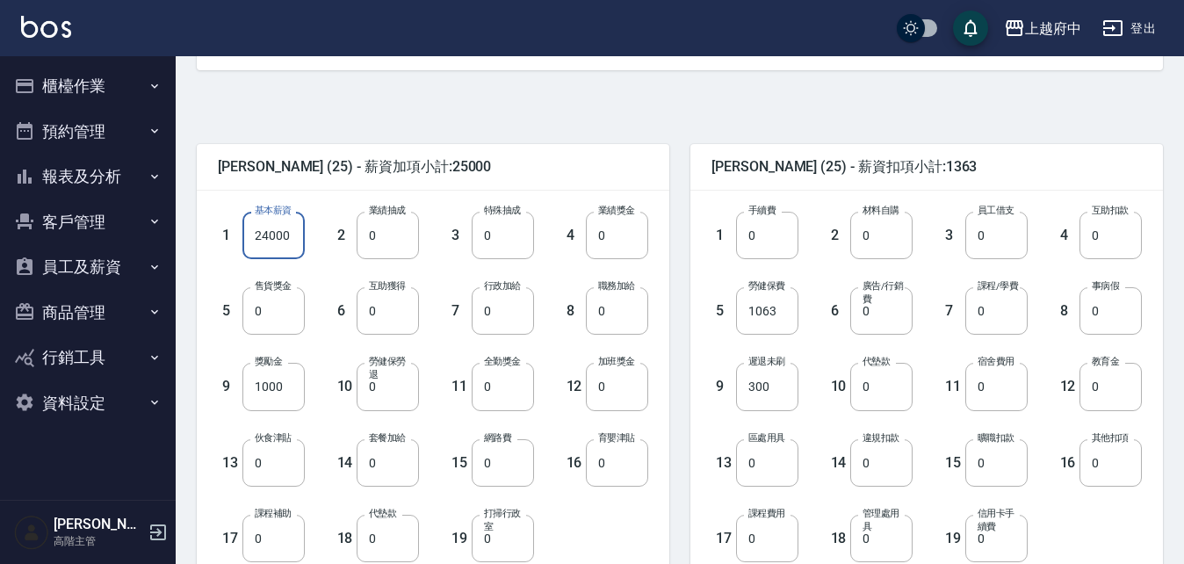
click at [291, 221] on input "24000" at bounding box center [274, 235] width 62 height 47
type input "25000"
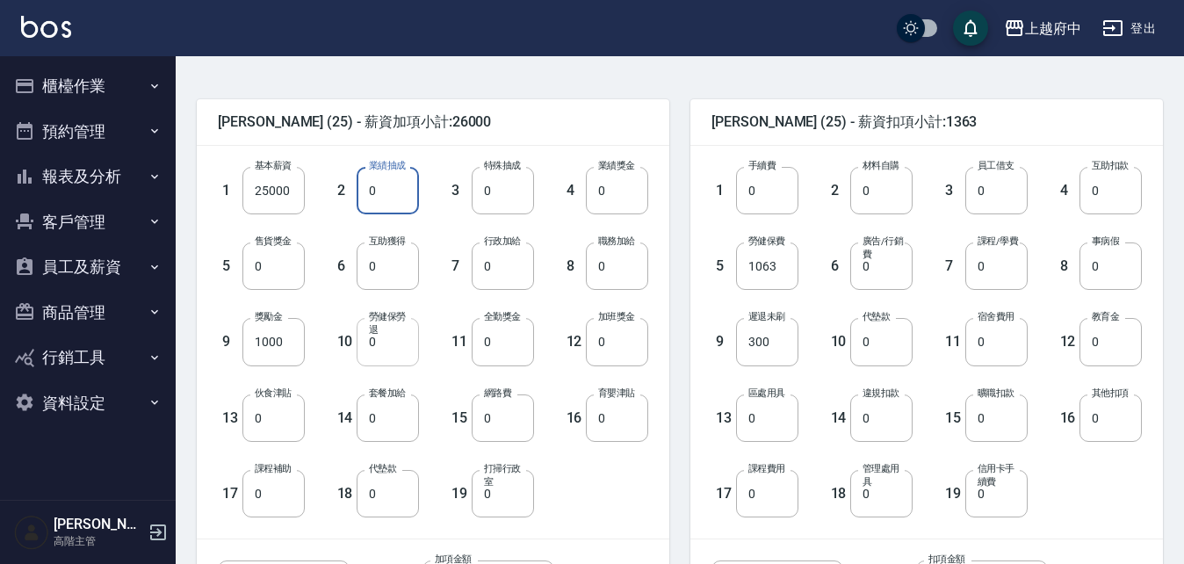
scroll to position [439, 0]
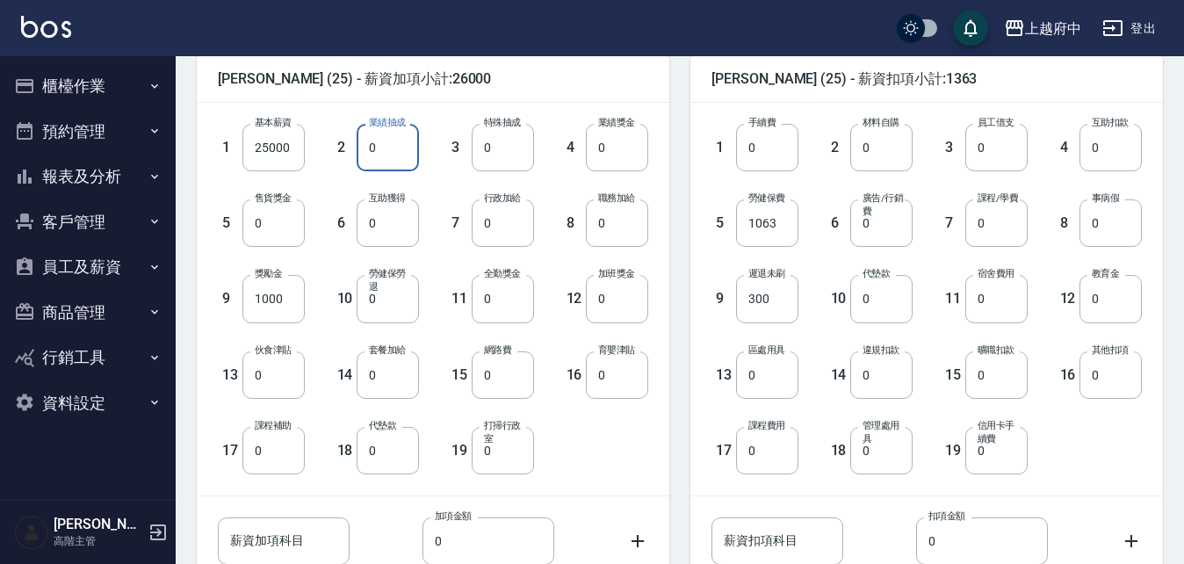
click at [444, 221] on div "7 行政加給 0 行政加給" at bounding box center [476, 209] width 115 height 76
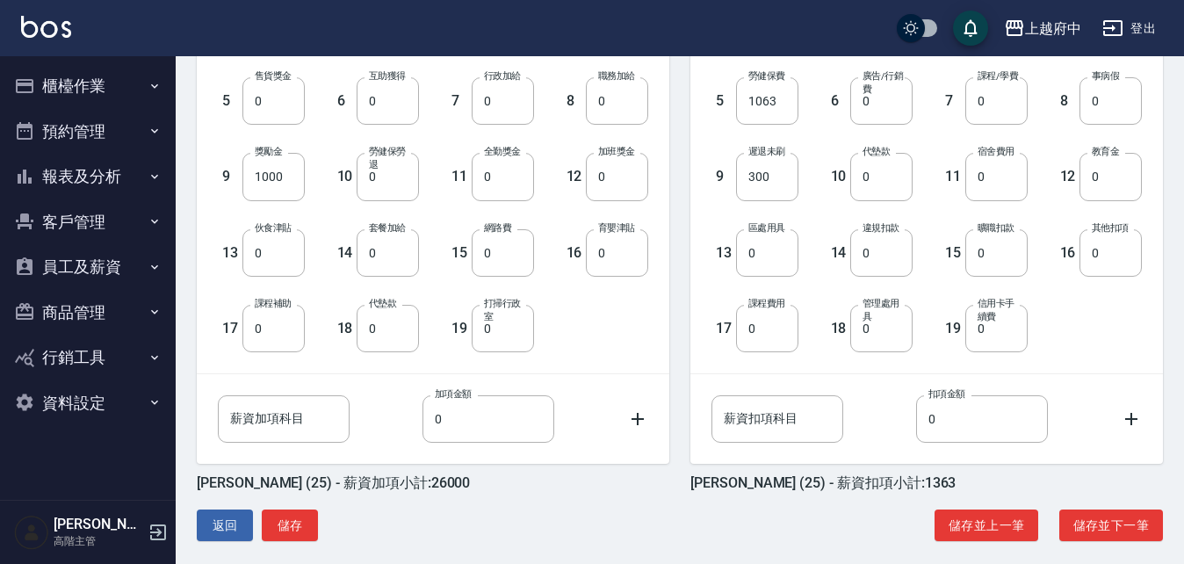
scroll to position [577, 0]
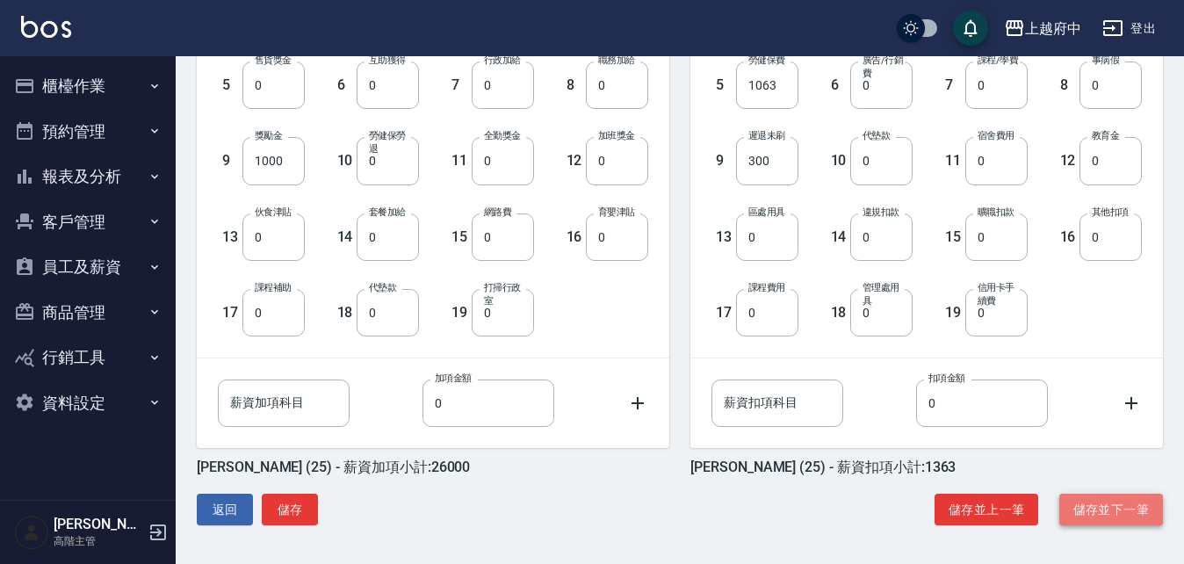
click at [1099, 518] on button "儲存並下一筆" at bounding box center [1112, 510] width 104 height 33
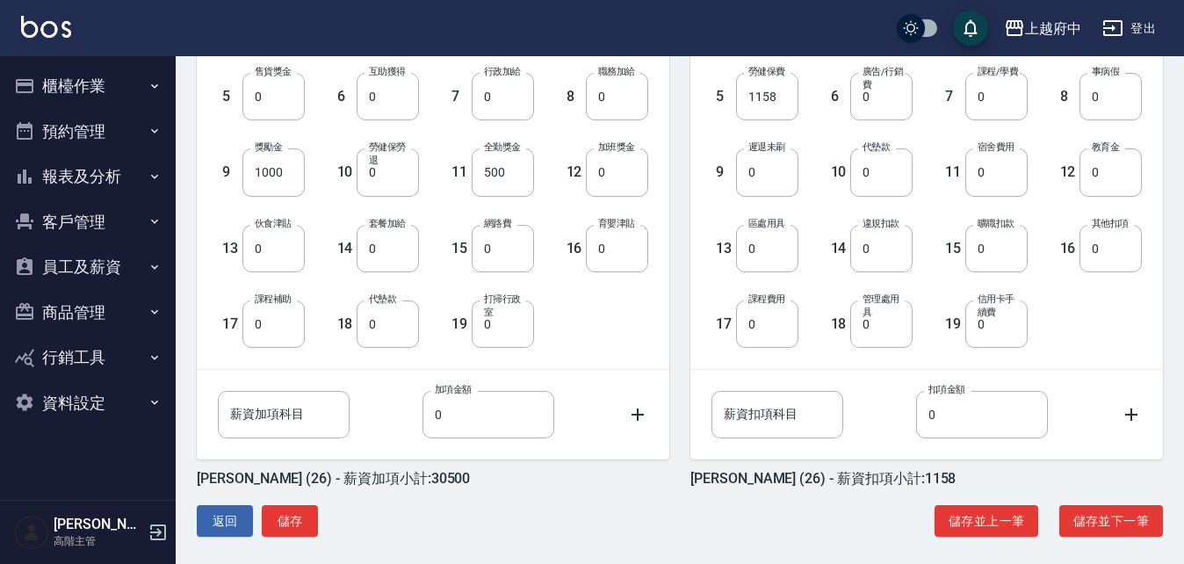
scroll to position [577, 0]
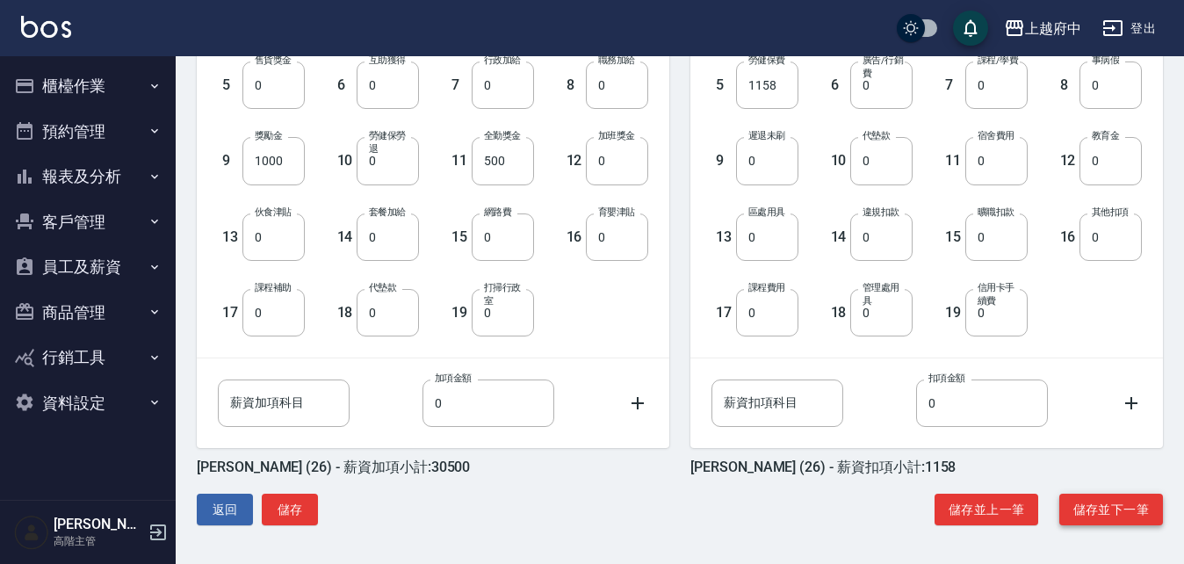
click at [1132, 503] on button "儲存並下一筆" at bounding box center [1112, 510] width 104 height 33
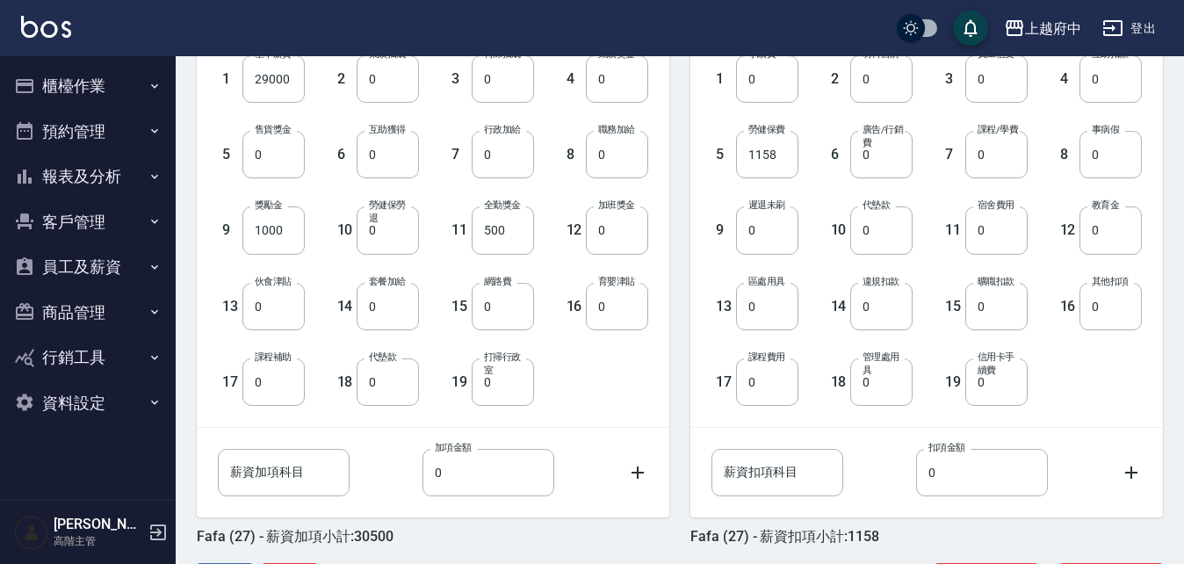
scroll to position [577, 0]
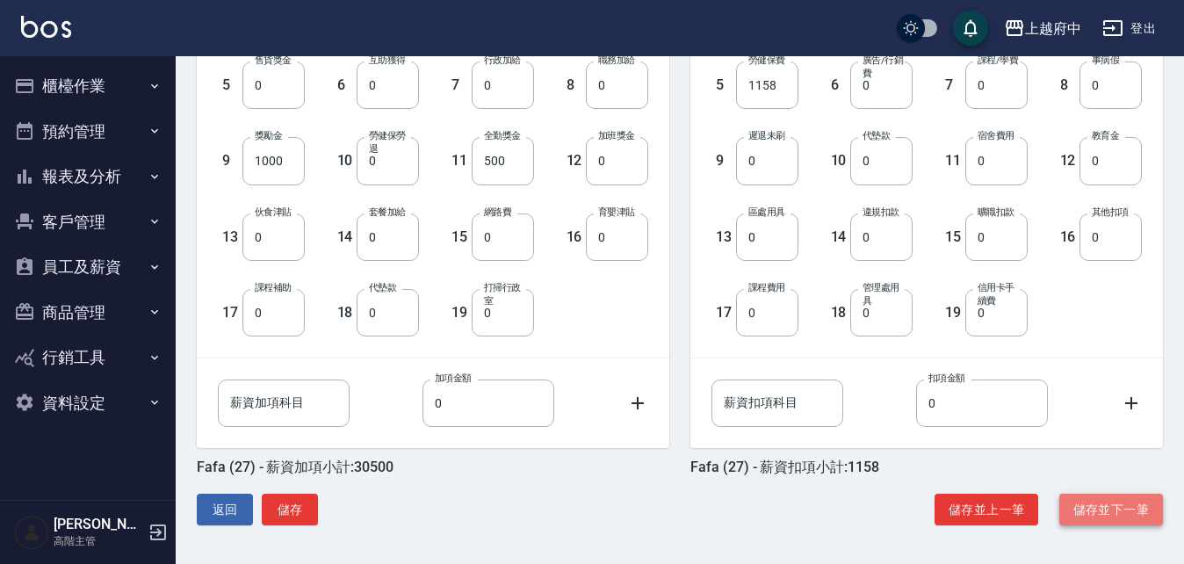
click at [1105, 512] on button "儲存並下一筆" at bounding box center [1112, 510] width 104 height 33
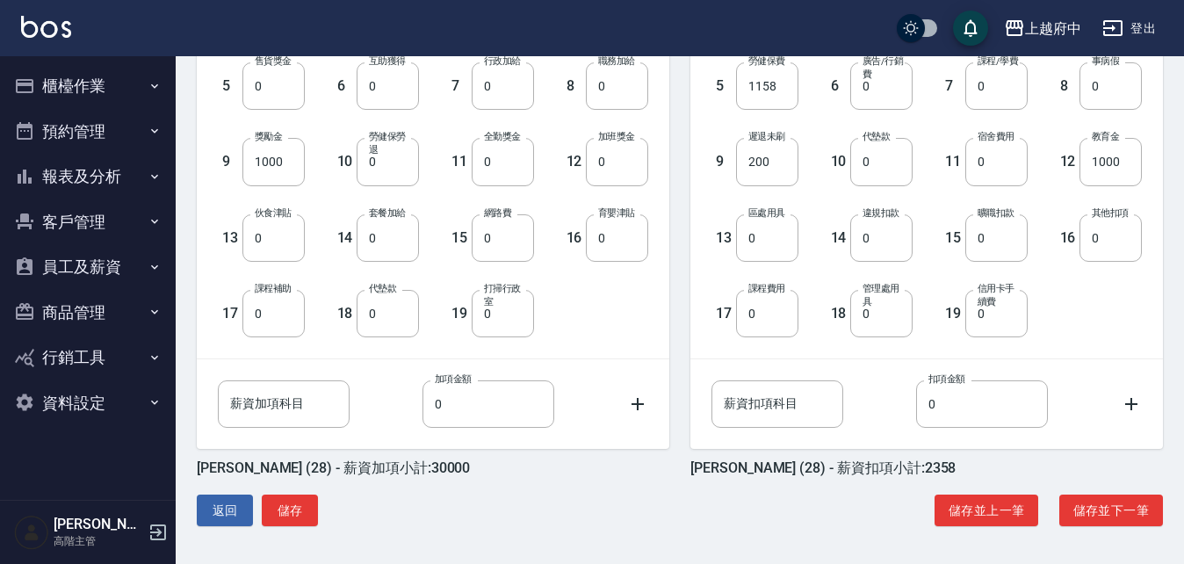
scroll to position [577, 0]
click at [1078, 510] on button "儲存並下一筆" at bounding box center [1112, 510] width 104 height 33
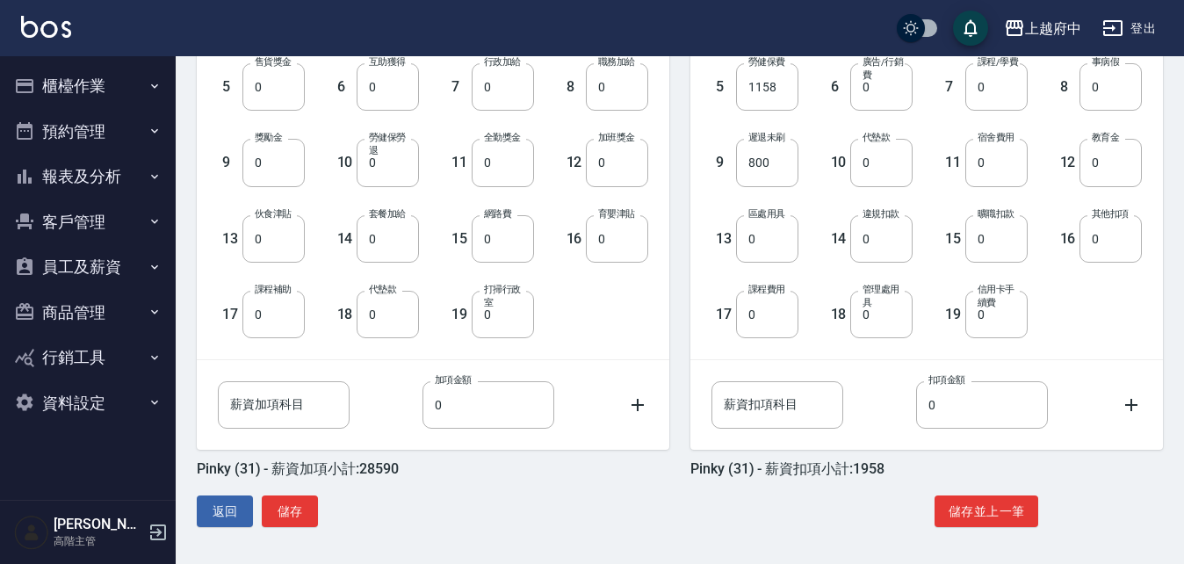
scroll to position [577, 0]
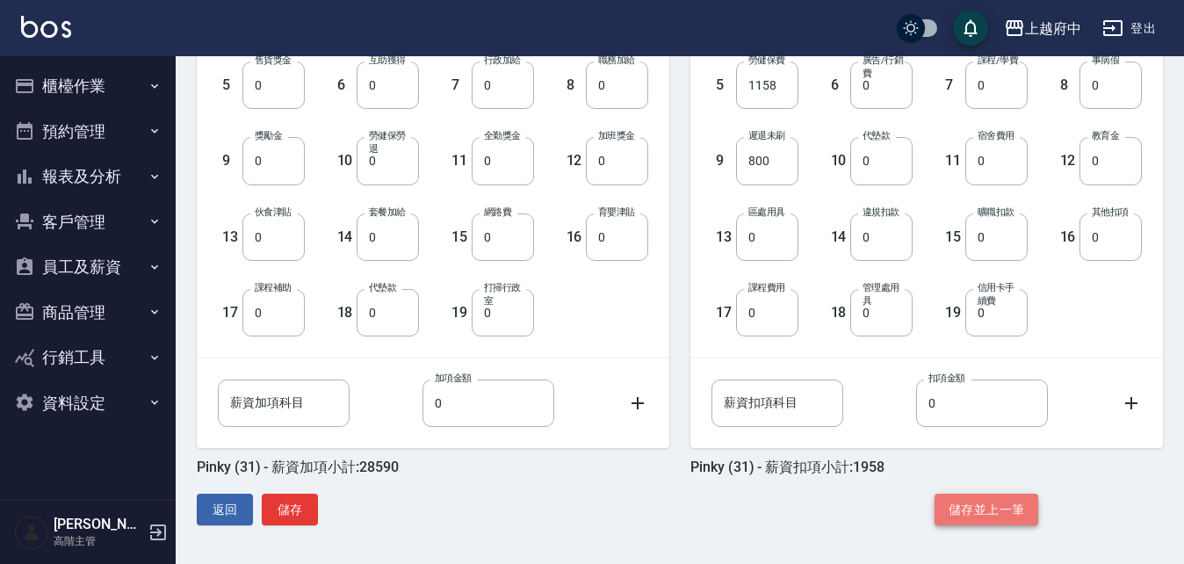
click at [1002, 509] on button "儲存並上一筆" at bounding box center [987, 510] width 104 height 33
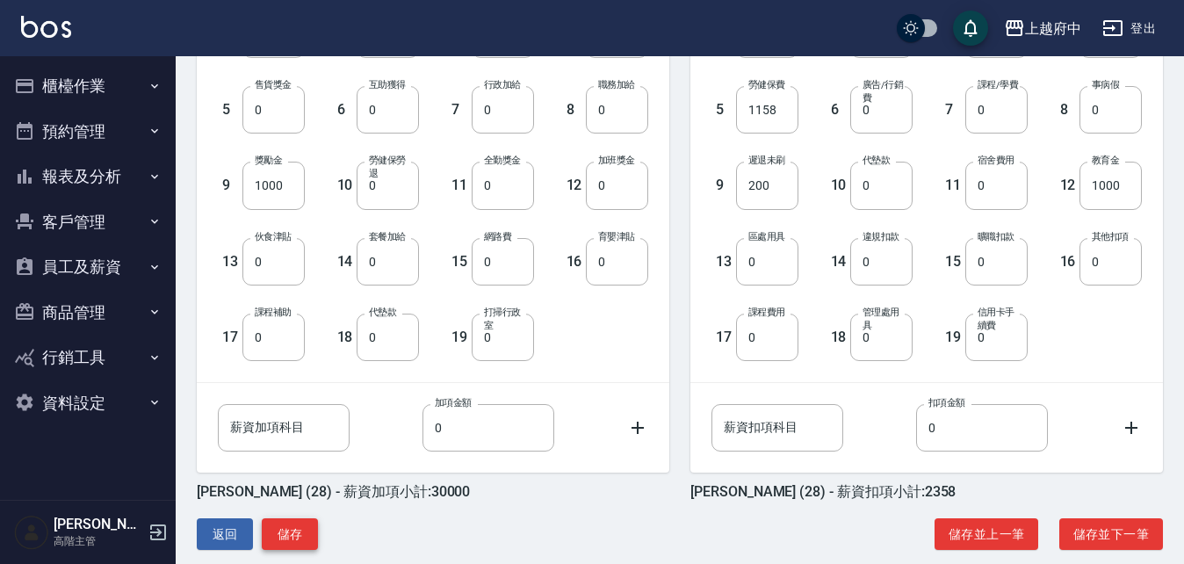
scroll to position [577, 0]
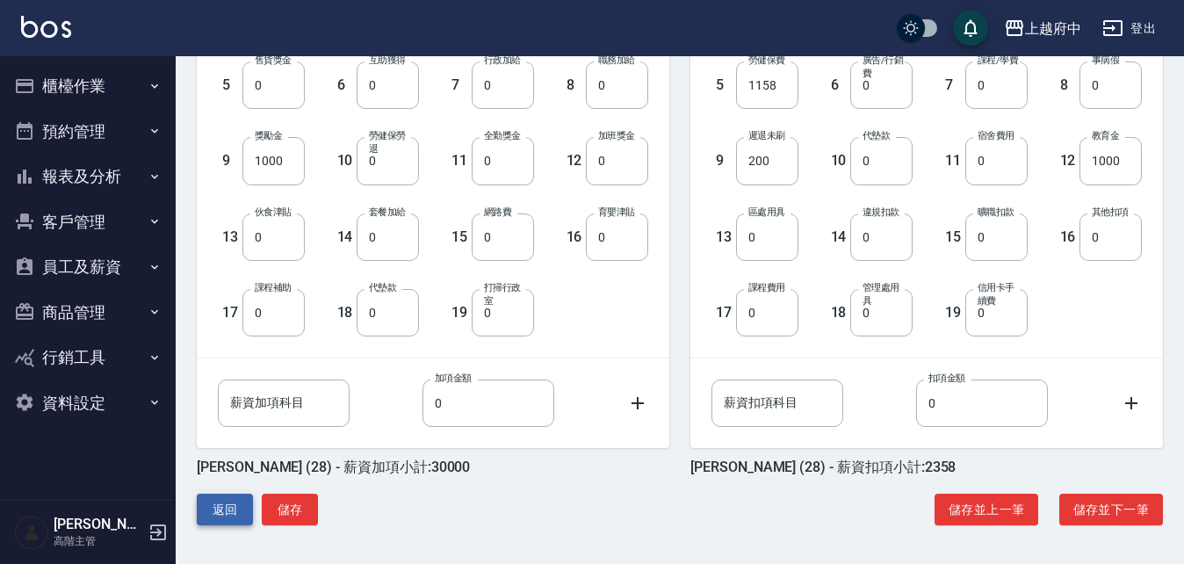
click at [221, 515] on button "返回" at bounding box center [225, 510] width 56 height 33
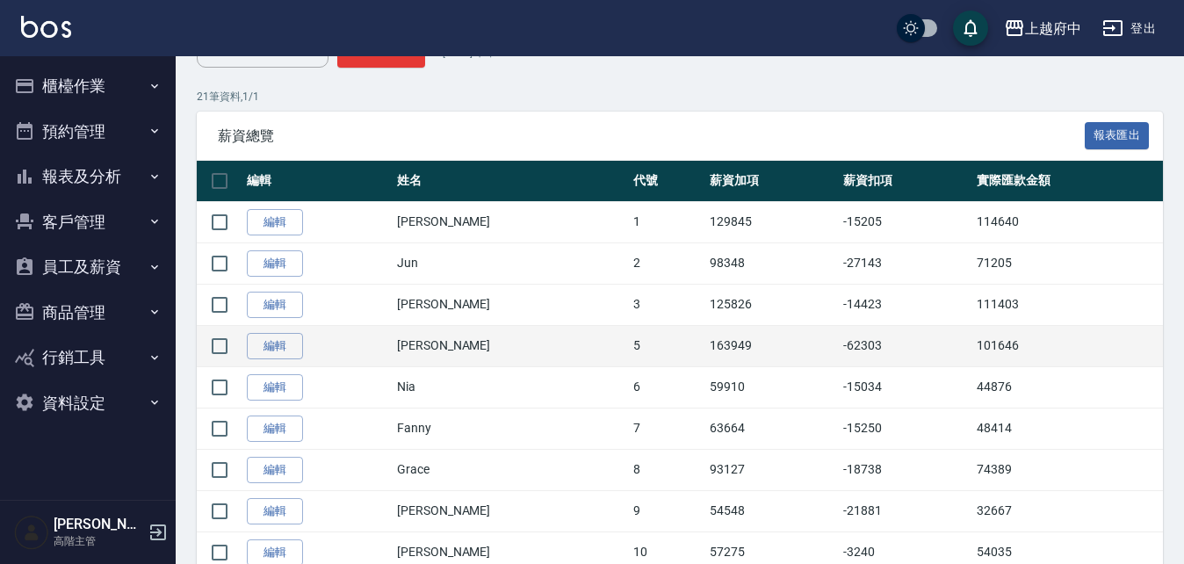
scroll to position [264, 0]
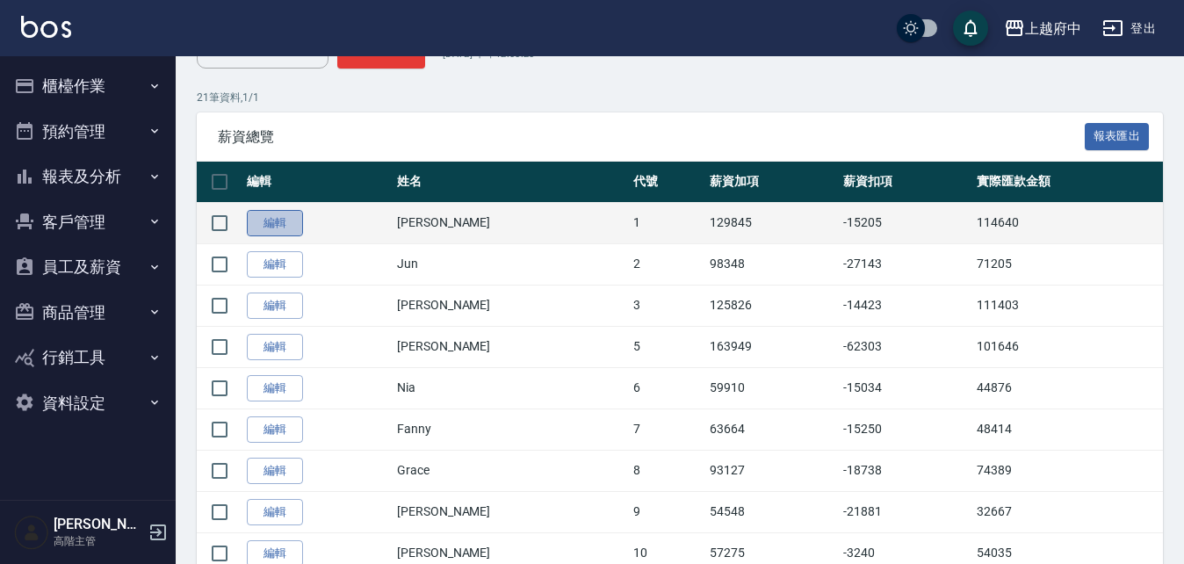
click at [262, 219] on link "編輯" at bounding box center [275, 223] width 56 height 27
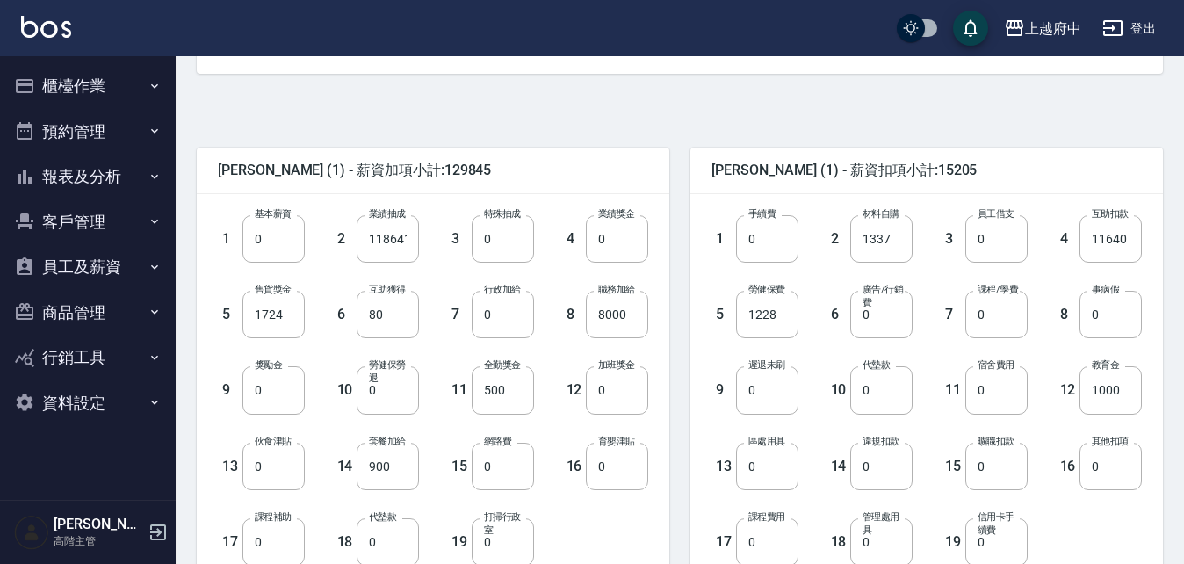
scroll to position [351, 0]
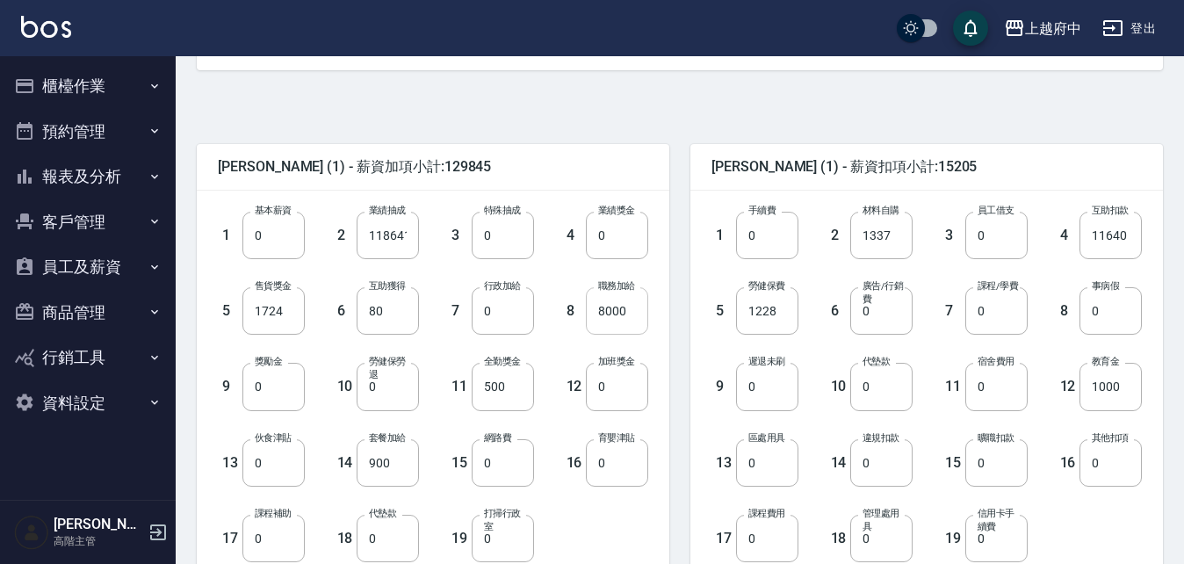
click at [613, 300] on input "8000" at bounding box center [617, 310] width 62 height 47
type input "10000"
click at [668, 312] on div "1 基本薪資 0 基本薪資 2 業績抽成 118641 業績抽成 3 特殊抽成 0 特殊抽成 4 業績獎金 0 業績獎金 5 售貨獎金 1724 售貨獎金 6…" at bounding box center [433, 387] width 473 height 393
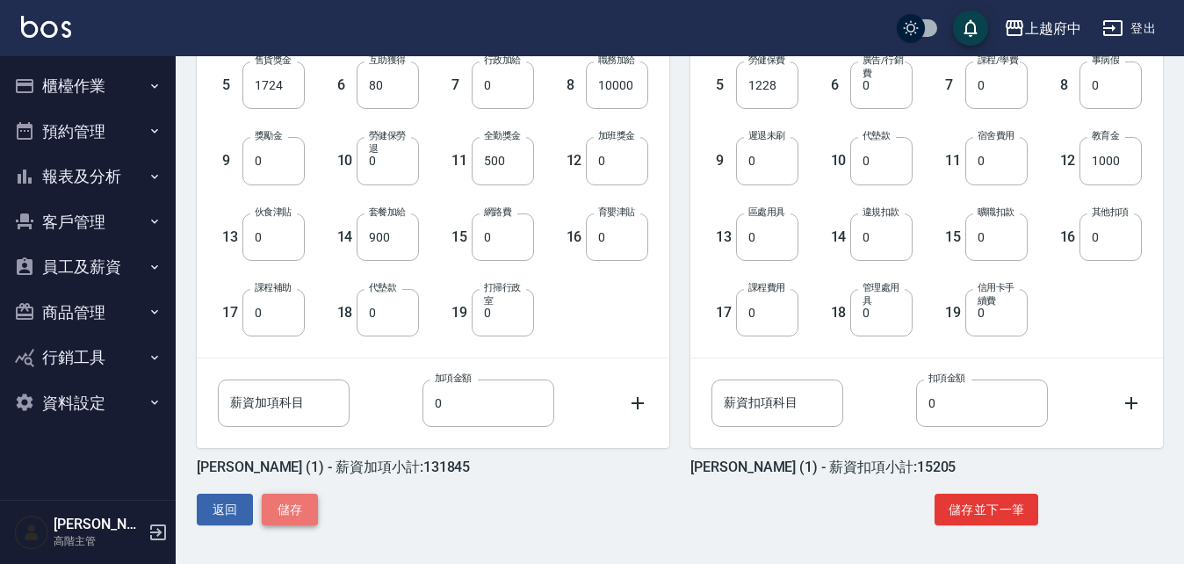
click at [281, 496] on button "儲存" at bounding box center [290, 510] width 56 height 33
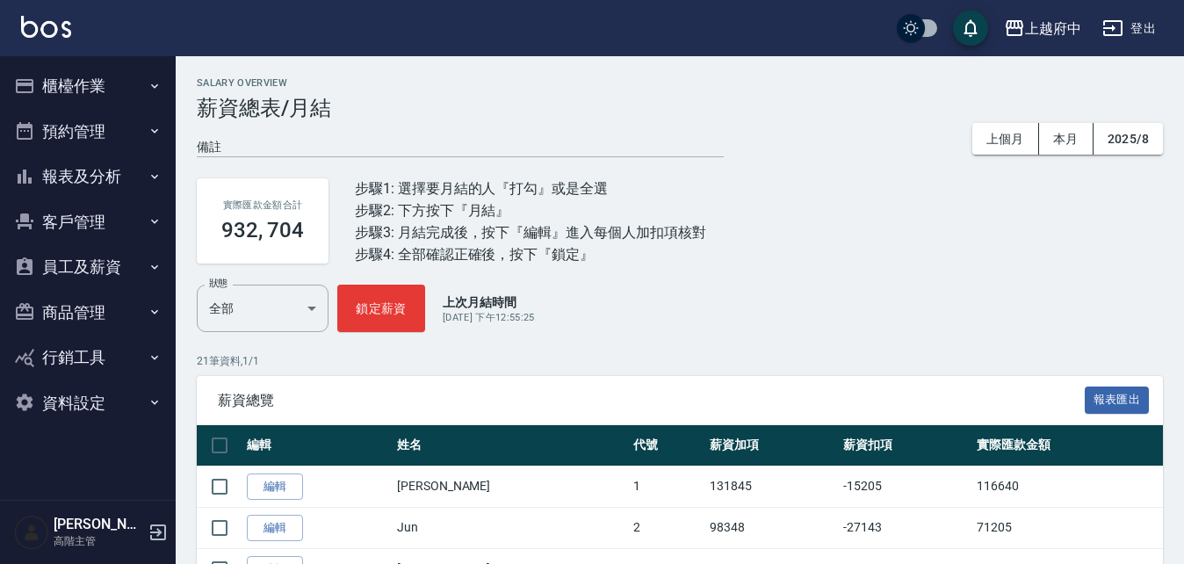
scroll to position [176, 0]
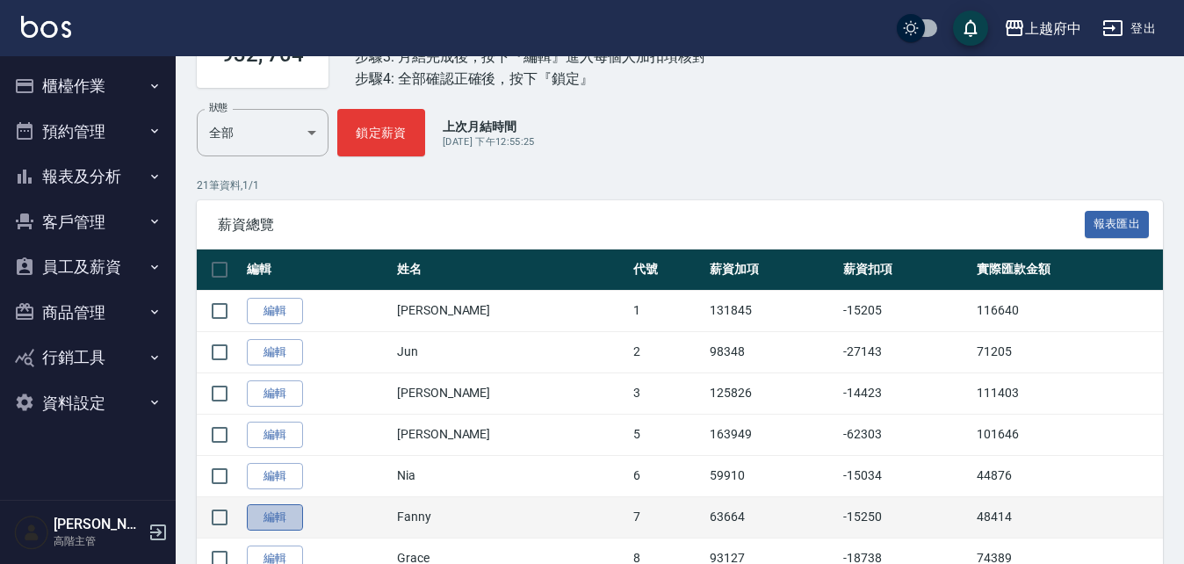
click at [286, 518] on link "編輯" at bounding box center [275, 517] width 56 height 27
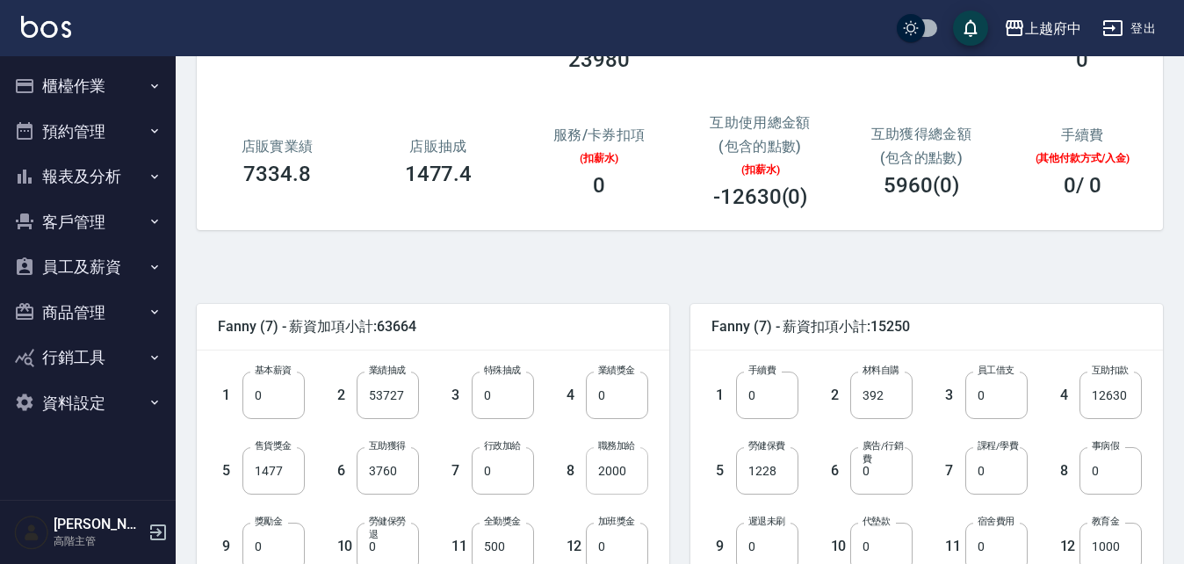
scroll to position [264, 0]
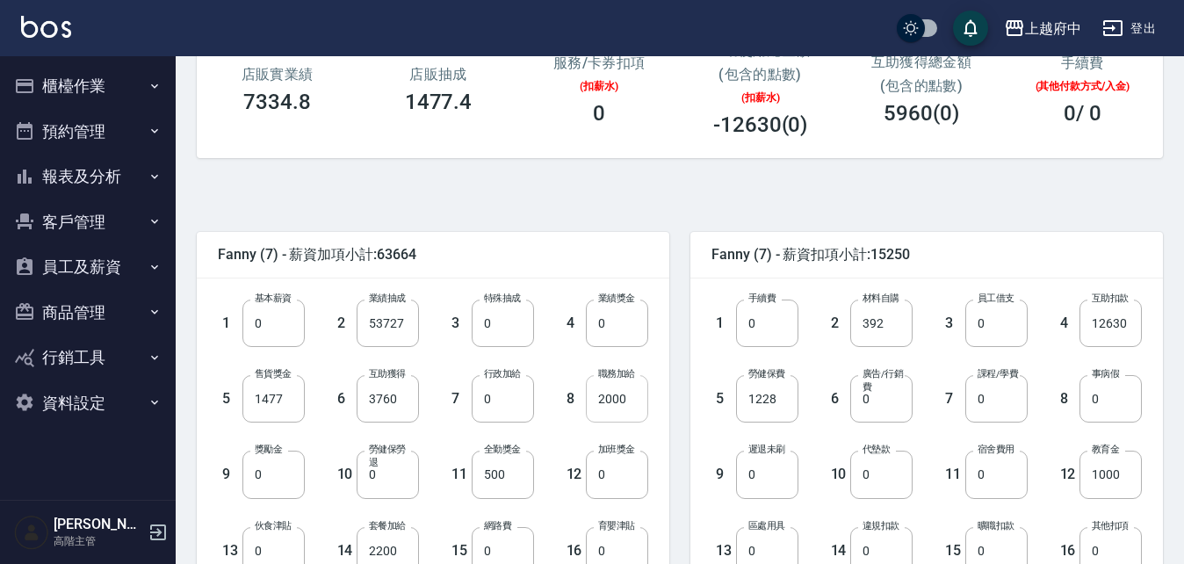
click at [634, 412] on input "2000" at bounding box center [617, 398] width 62 height 47
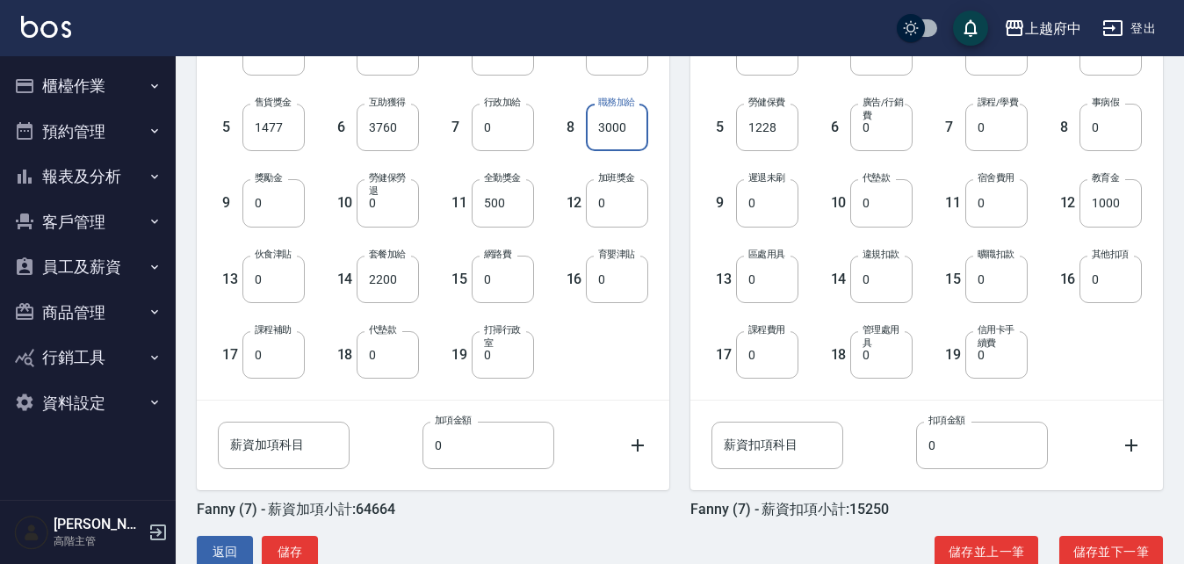
scroll to position [577, 0]
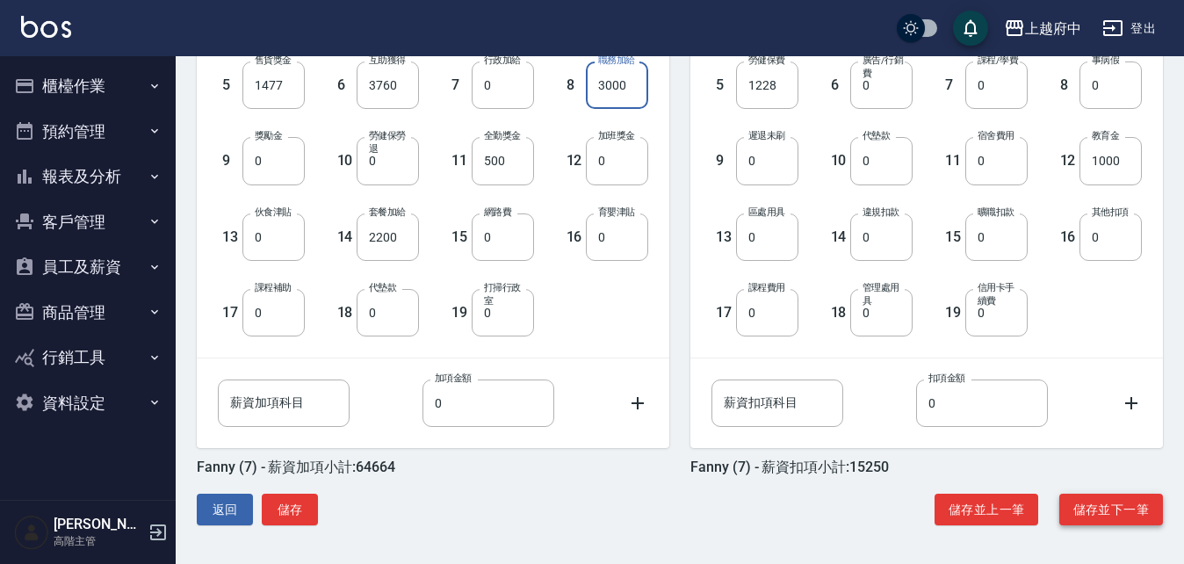
type input "3000"
click at [1142, 506] on button "儲存並下一筆" at bounding box center [1112, 510] width 104 height 33
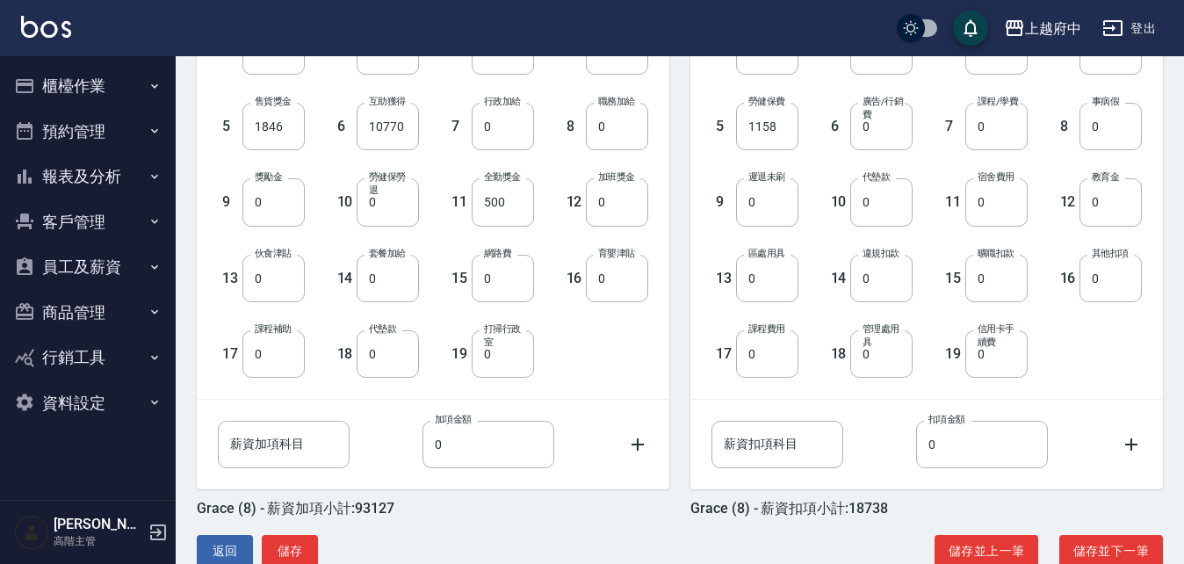
scroll to position [577, 0]
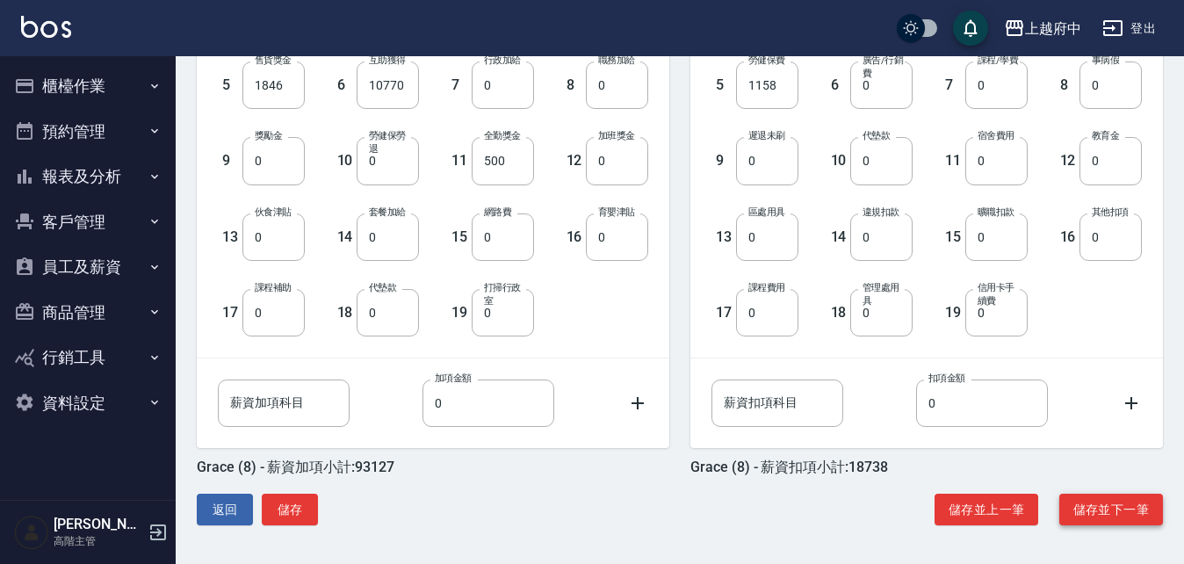
click at [1097, 503] on button "儲存並下一筆" at bounding box center [1112, 510] width 104 height 33
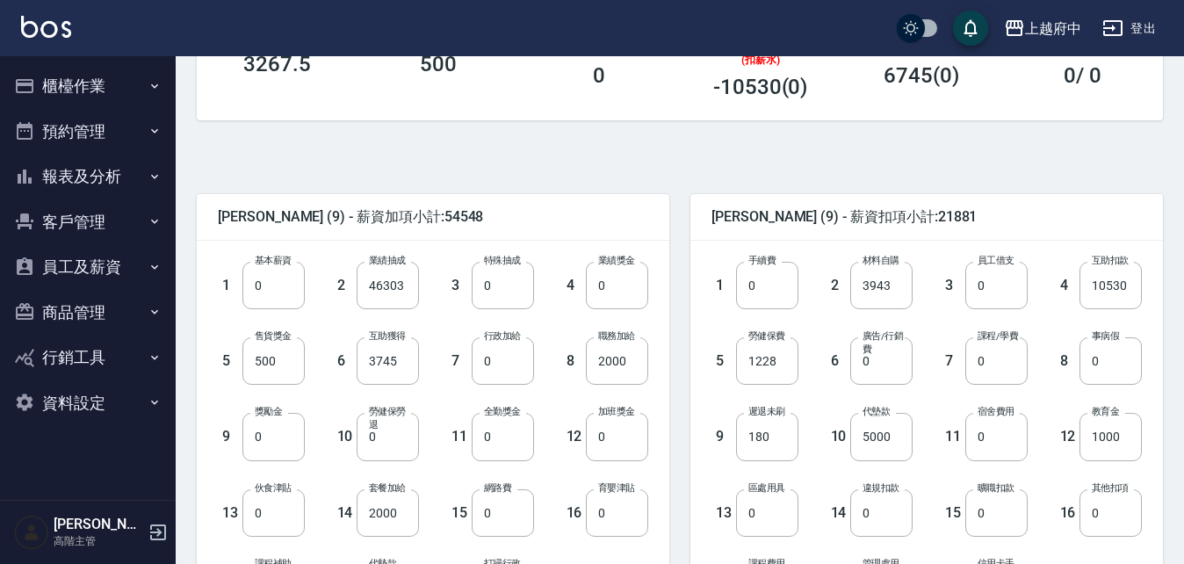
scroll to position [439, 0]
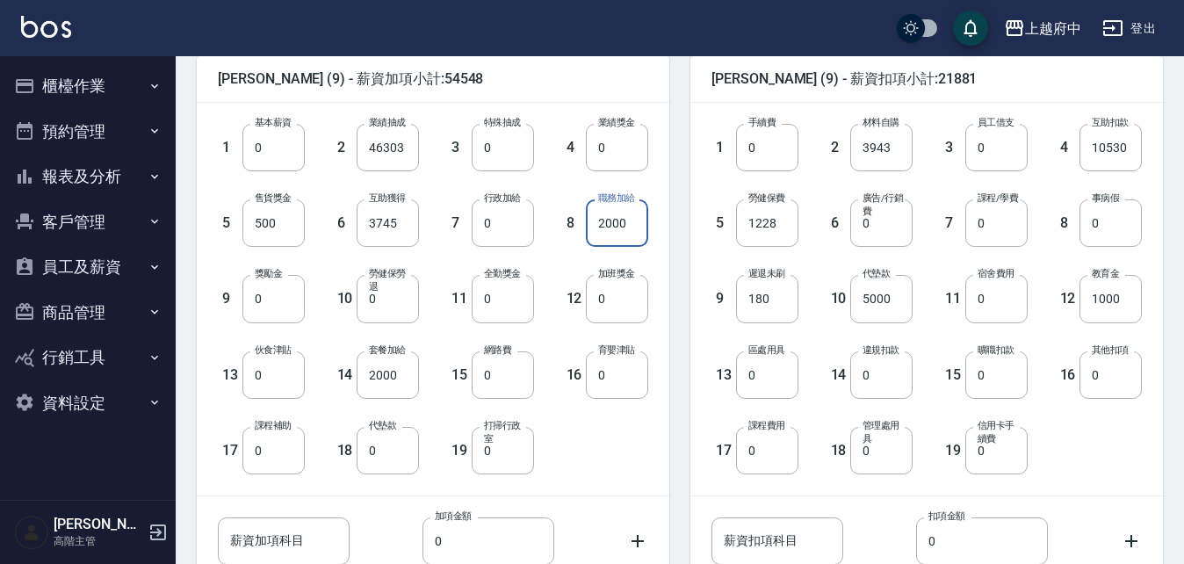
click at [619, 218] on input "2000" at bounding box center [617, 222] width 62 height 47
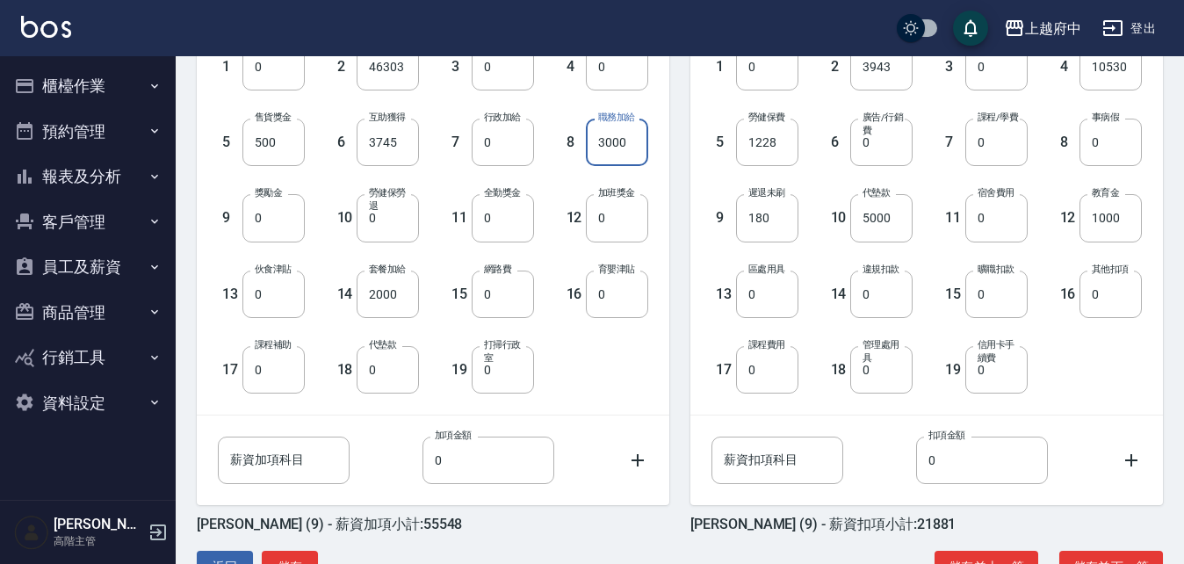
scroll to position [577, 0]
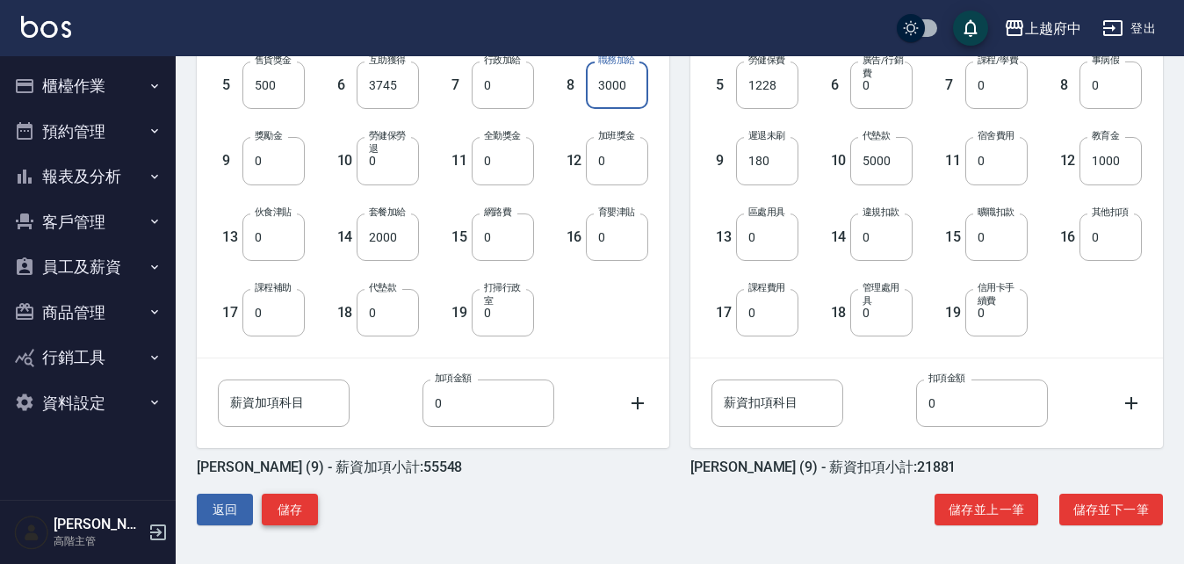
type input "3000"
click at [283, 510] on button "儲存" at bounding box center [290, 510] width 56 height 33
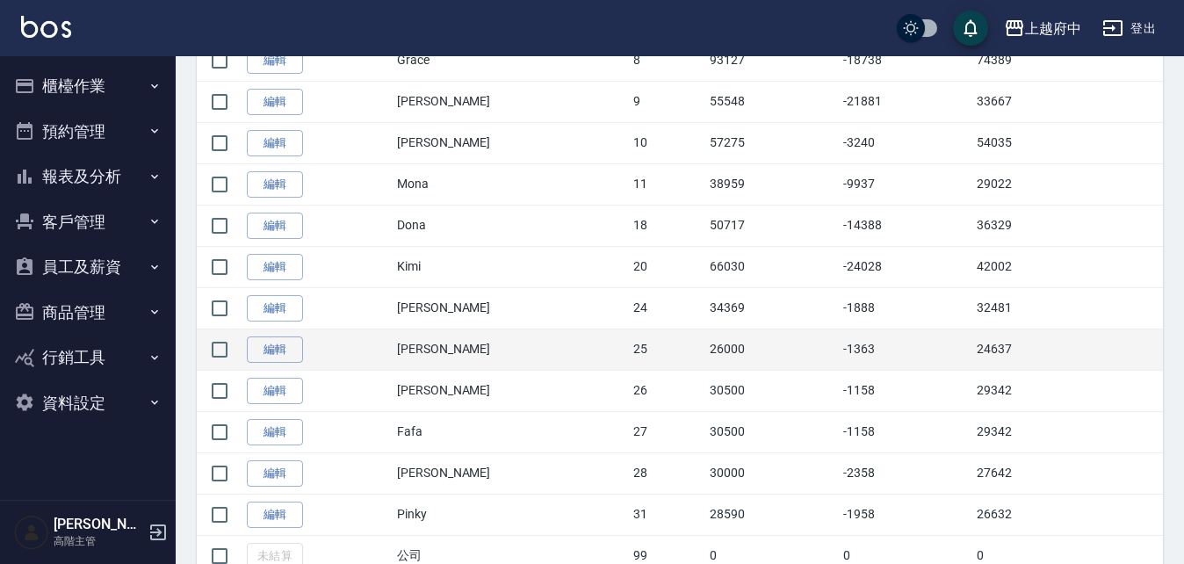
scroll to position [703, 0]
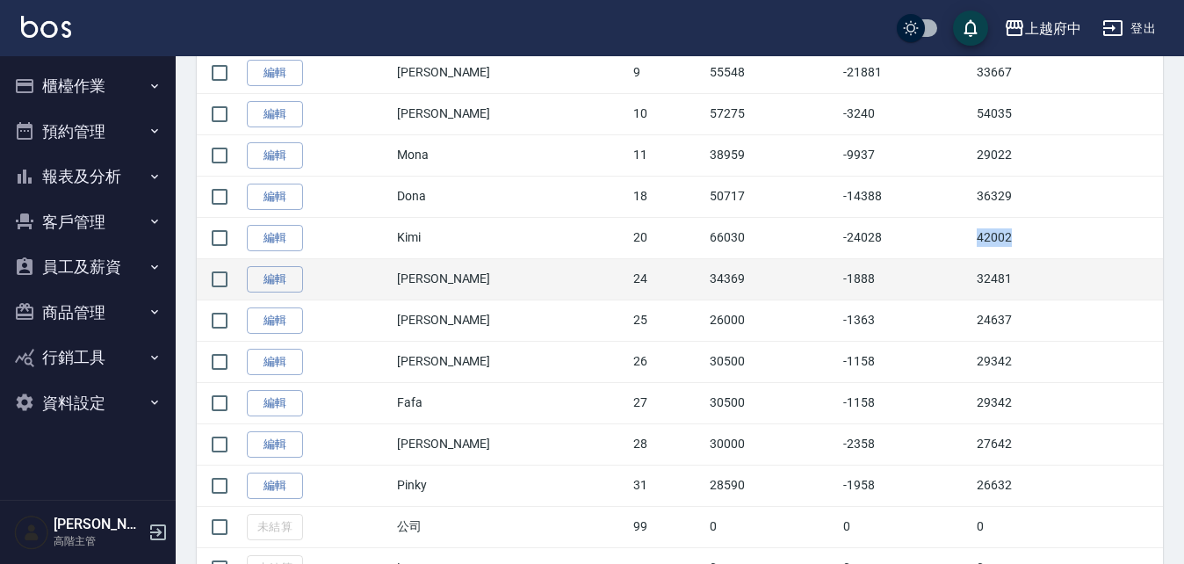
drag, startPoint x: 945, startPoint y: 233, endPoint x: 1020, endPoint y: 268, distance: 83.3
click at [999, 232] on tr "編輯 Kimi 20 66030 -24028 42002" at bounding box center [680, 237] width 967 height 41
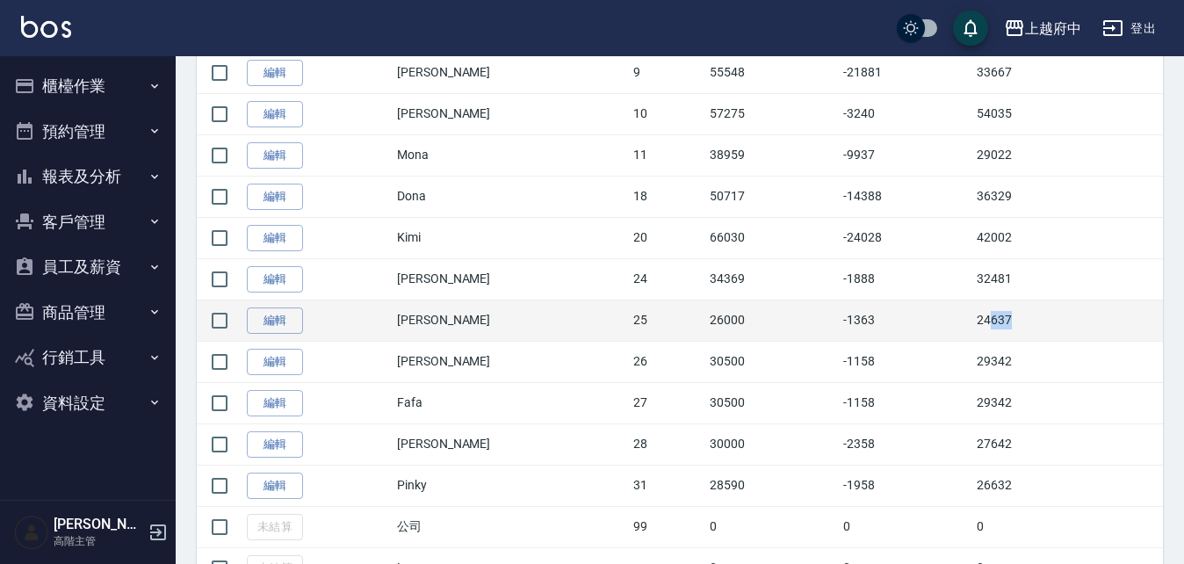
drag, startPoint x: 955, startPoint y: 318, endPoint x: 1007, endPoint y: 315, distance: 52.0
click at [1007, 315] on td "24637" at bounding box center [1068, 320] width 191 height 41
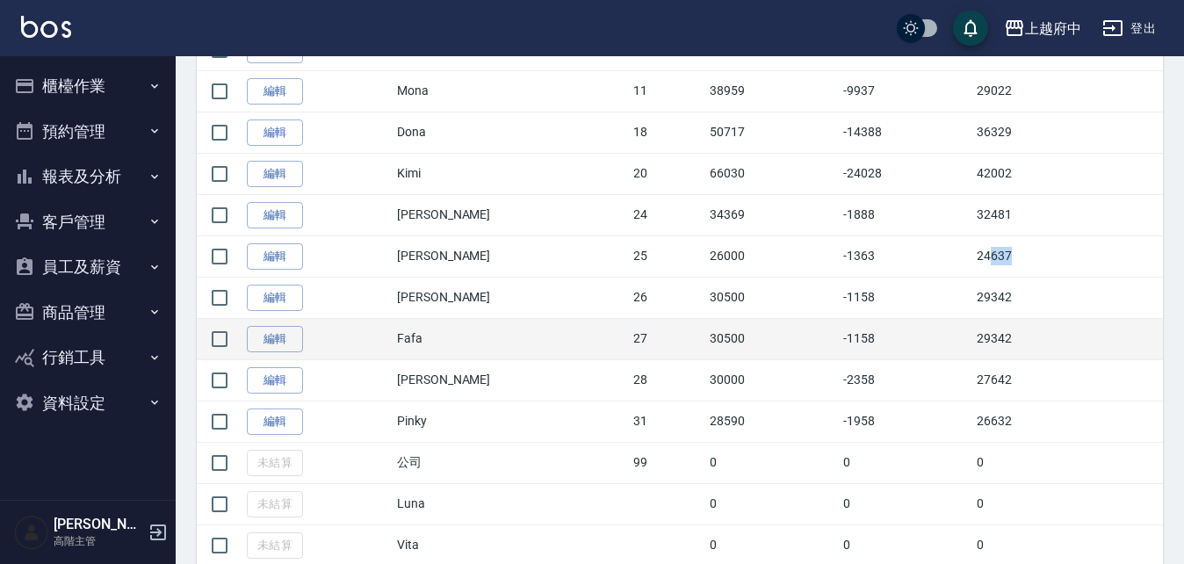
scroll to position [791, 0]
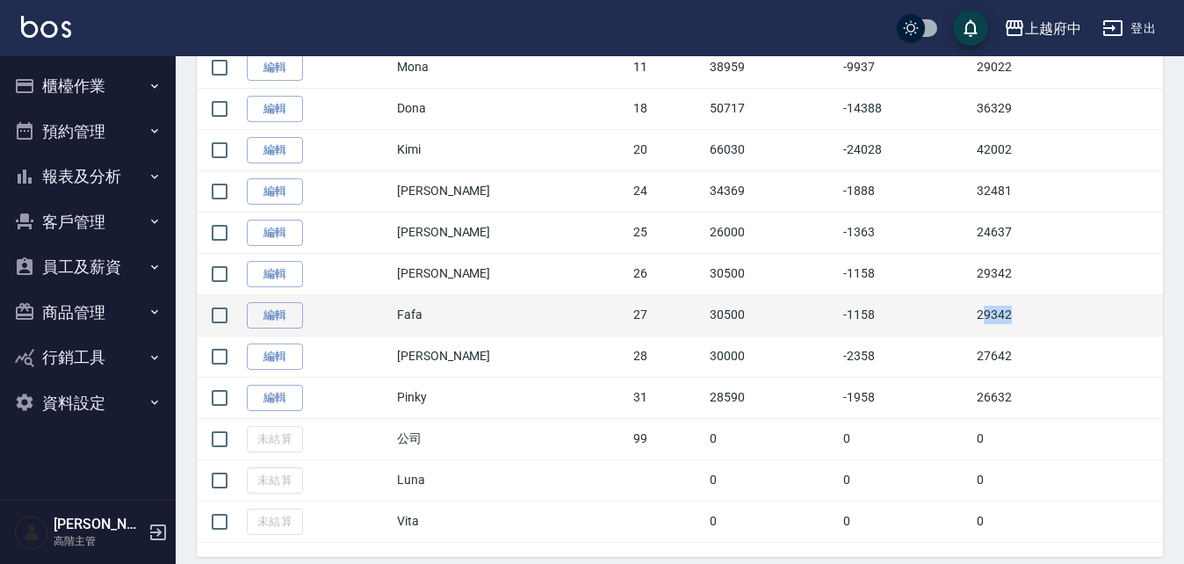
drag, startPoint x: 951, startPoint y: 326, endPoint x: 1007, endPoint y: 328, distance: 56.3
click at [1006, 327] on td "29342" at bounding box center [1068, 314] width 191 height 41
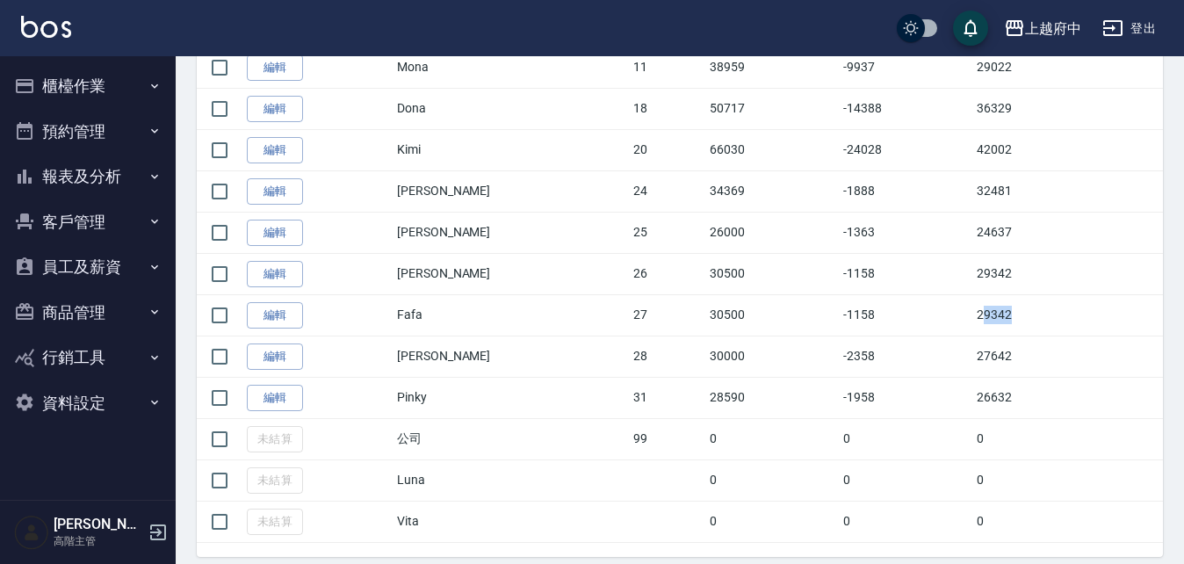
drag, startPoint x: 134, startPoint y: 172, endPoint x: 136, endPoint y: 192, distance: 19.5
click at [134, 172] on button "報表及分析" at bounding box center [88, 177] width 162 height 46
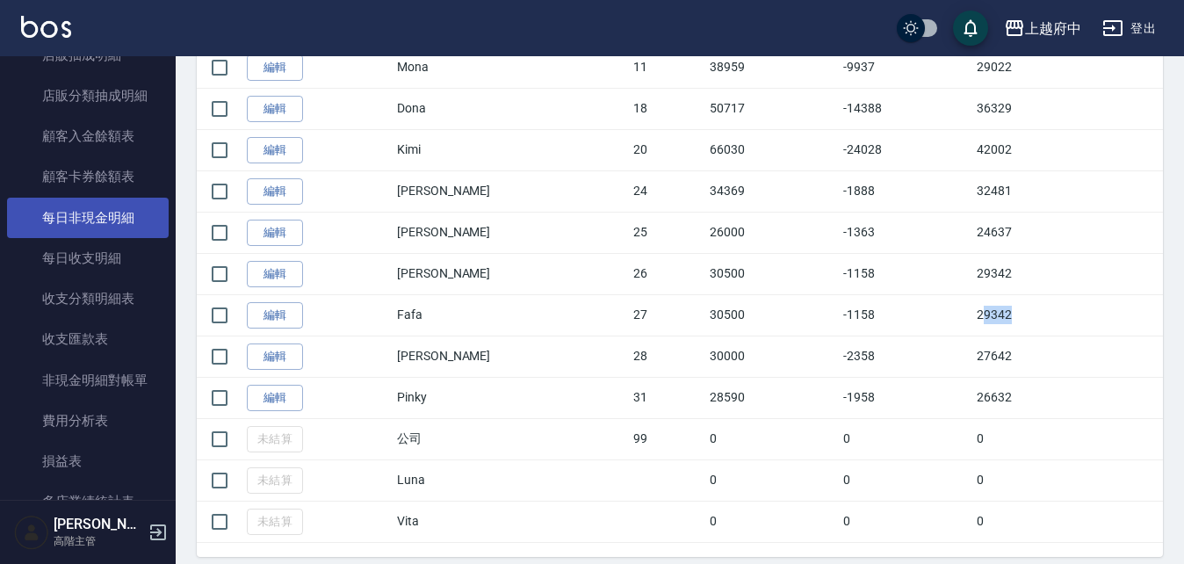
scroll to position [1318, 0]
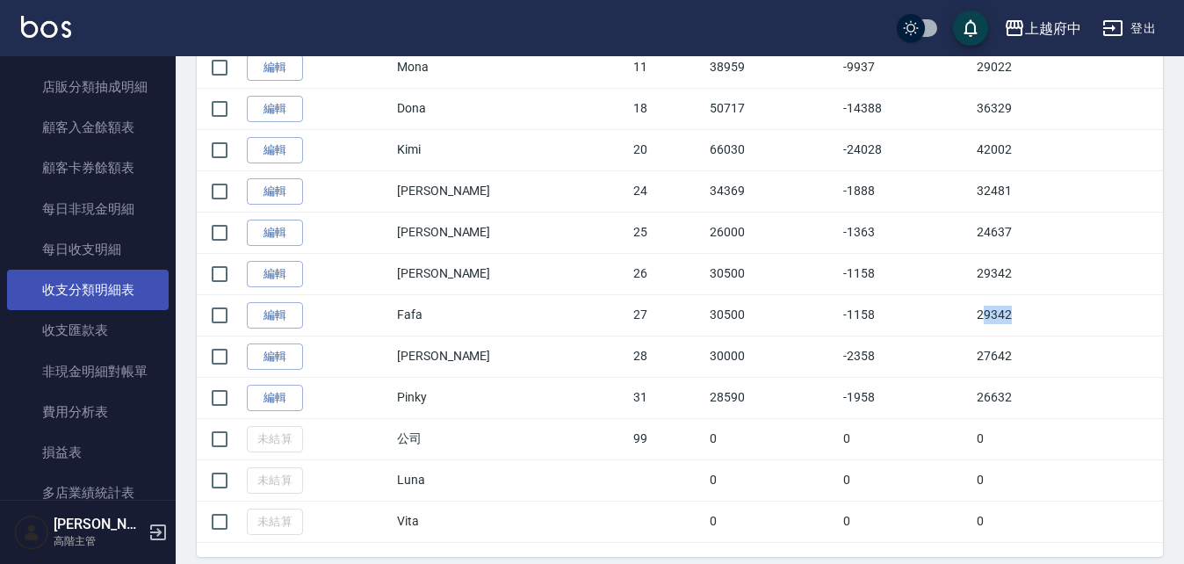
click at [112, 286] on link "收支分類明細表" at bounding box center [88, 290] width 162 height 40
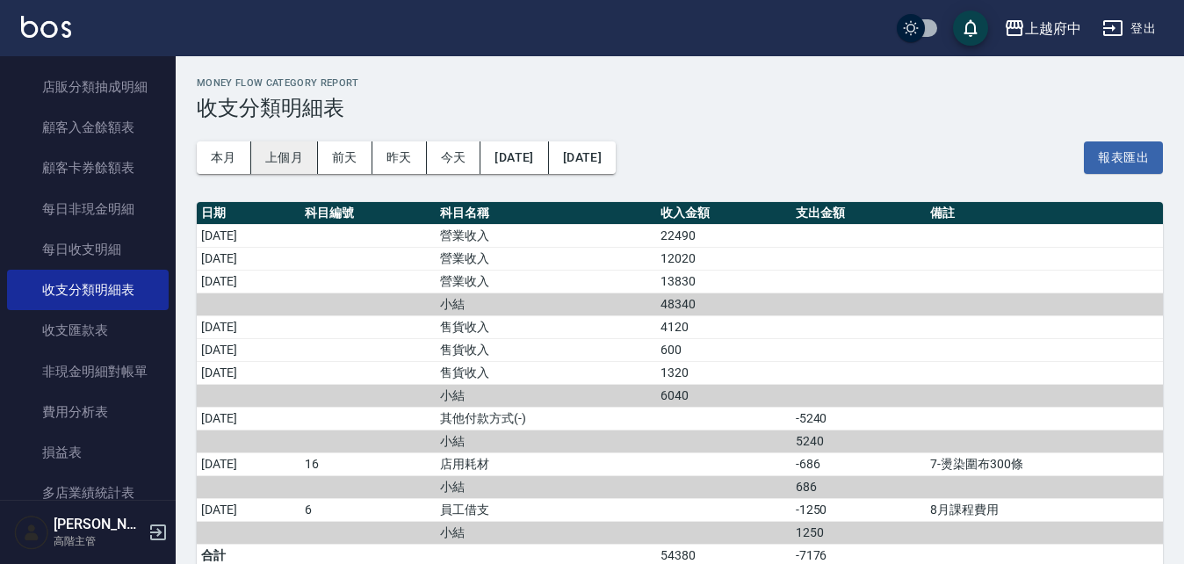
click at [304, 147] on button "上個月" at bounding box center [284, 157] width 67 height 33
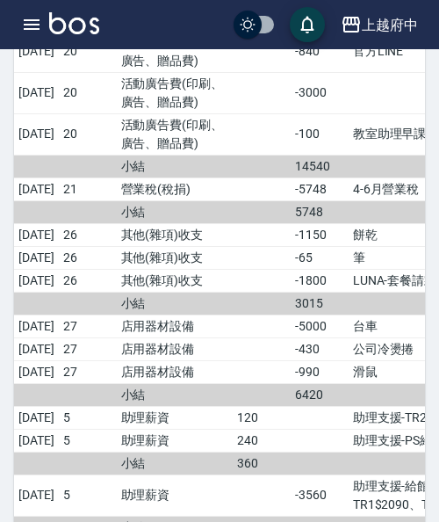
scroll to position [3515, 0]
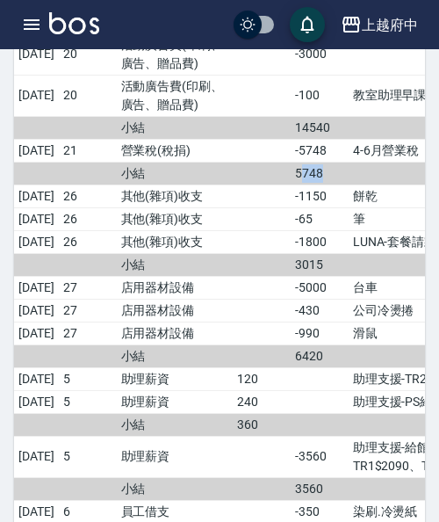
drag, startPoint x: 349, startPoint y: 378, endPoint x: 325, endPoint y: 375, distance: 23.9
click at [325, 185] on td "5748" at bounding box center [320, 173] width 58 height 23
drag, startPoint x: 356, startPoint y: 325, endPoint x: 447, endPoint y: 349, distance: 94.4
click at [325, 139] on td "14540" at bounding box center [320, 127] width 58 height 23
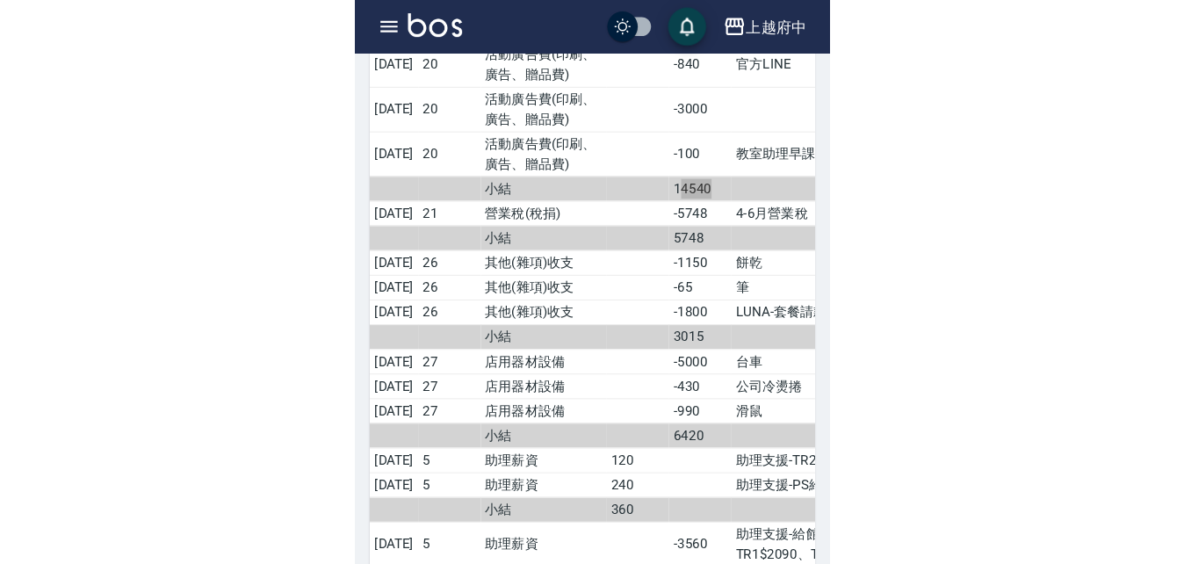
scroll to position [3427, 0]
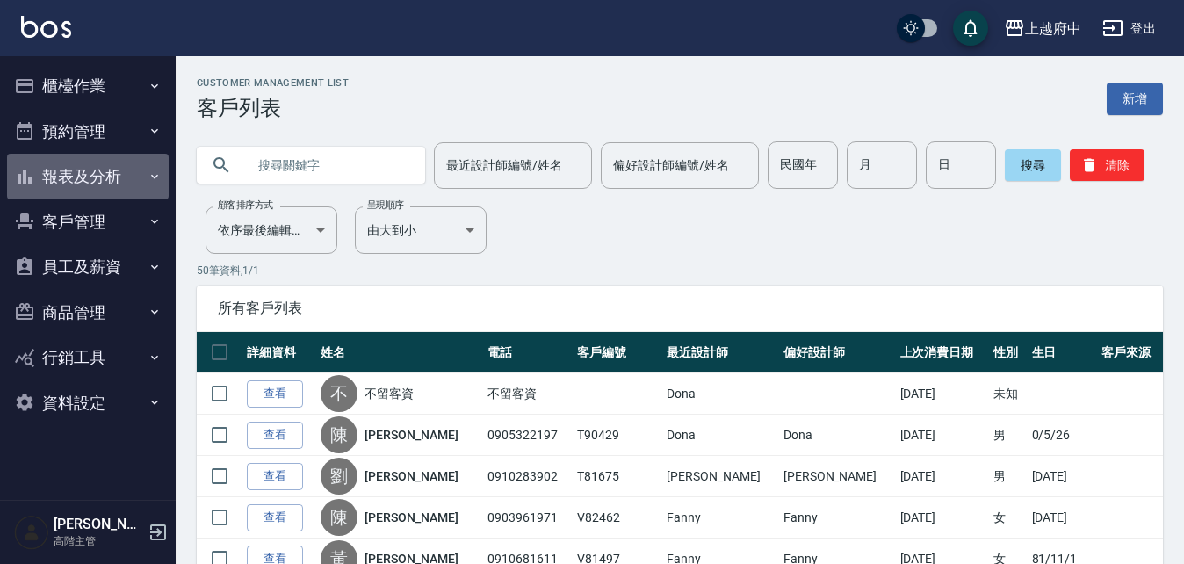
click at [145, 170] on button "報表及分析" at bounding box center [88, 177] width 162 height 46
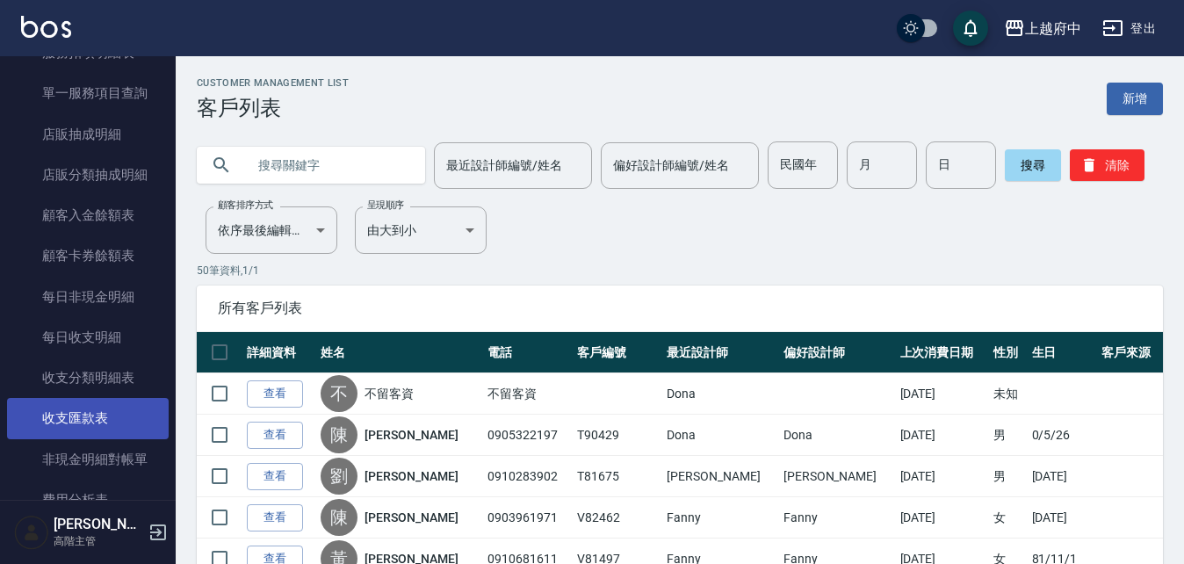
scroll to position [1318, 0]
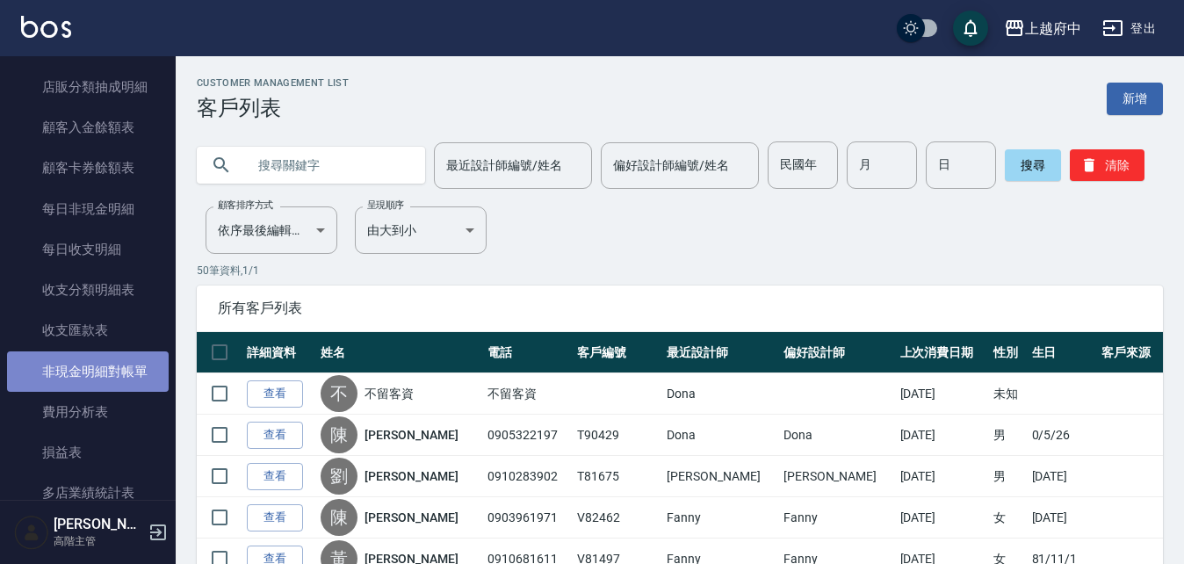
click at [135, 363] on link "非現金明細對帳單" at bounding box center [88, 371] width 162 height 40
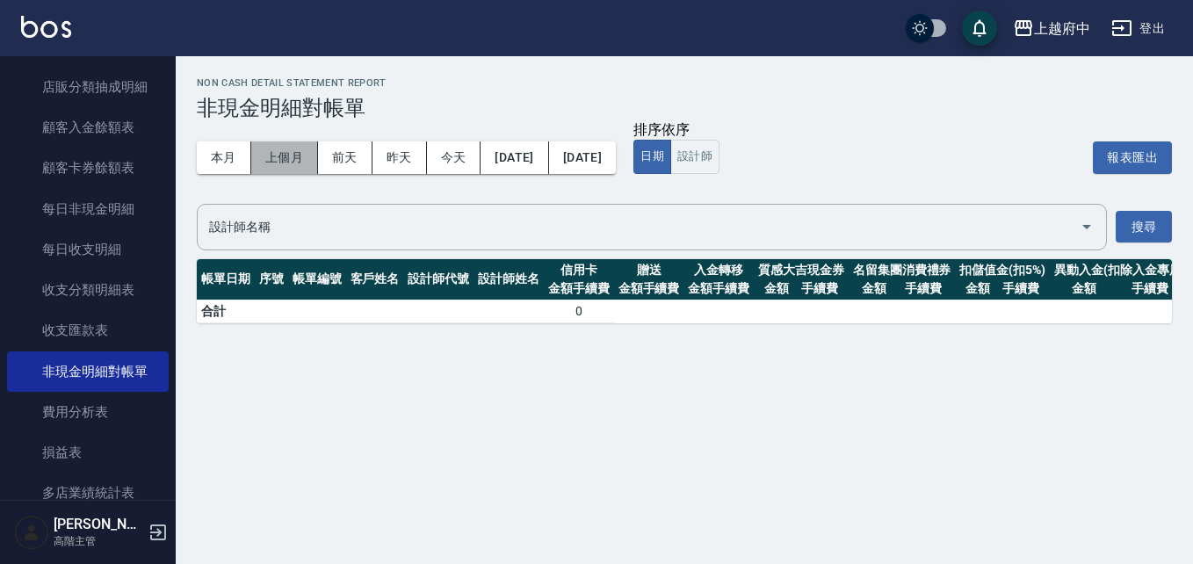
click at [272, 161] on button "上個月" at bounding box center [284, 157] width 67 height 33
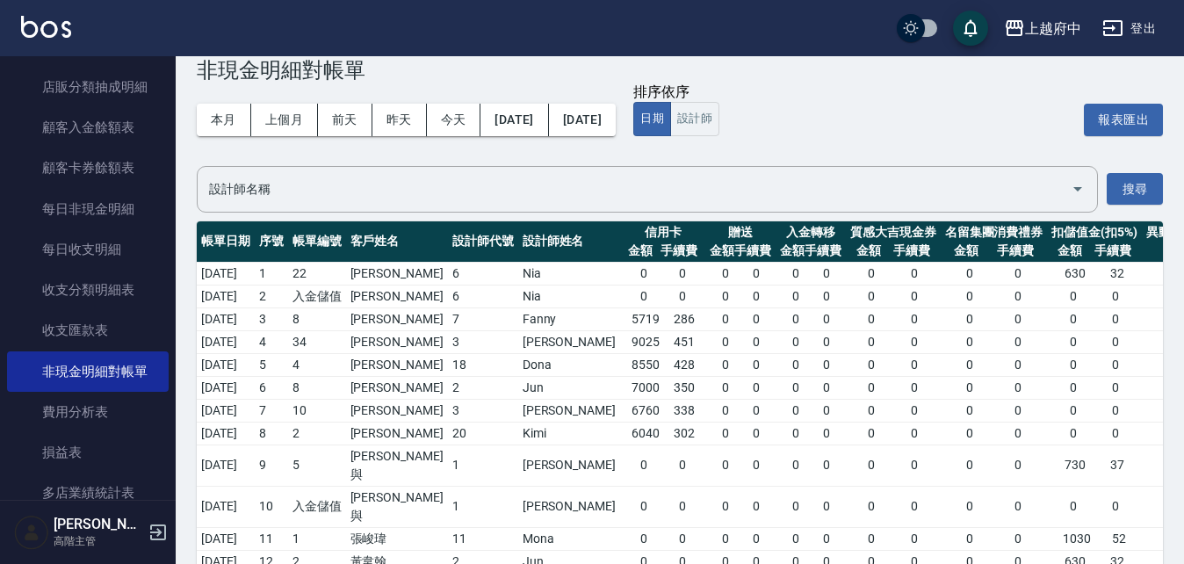
scroll to position [36, 0]
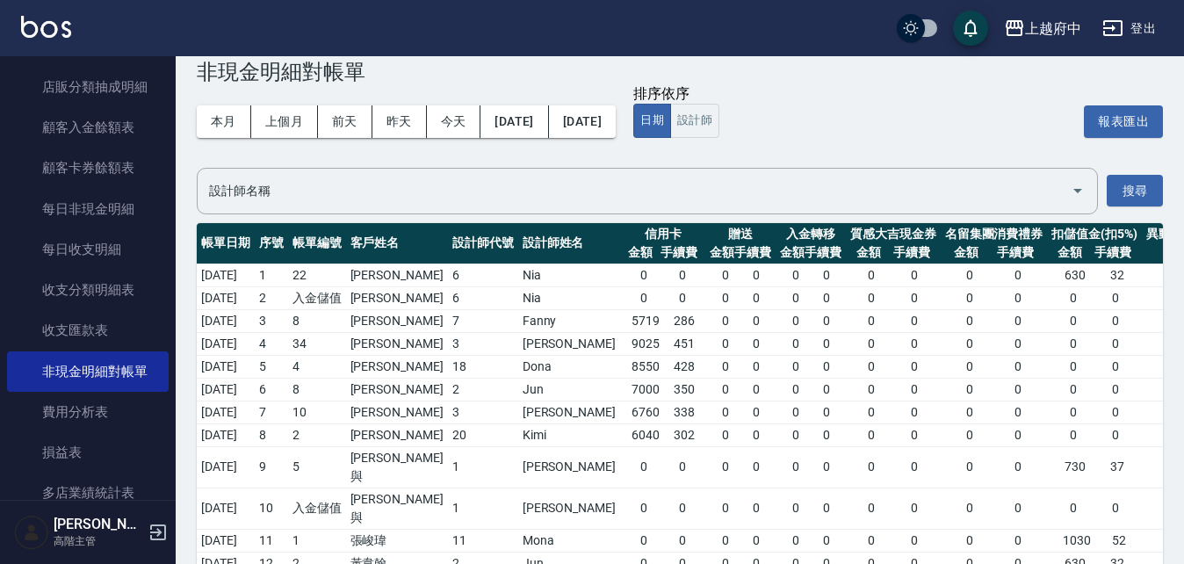
click at [384, 456] on td "張庭與" at bounding box center [397, 466] width 102 height 41
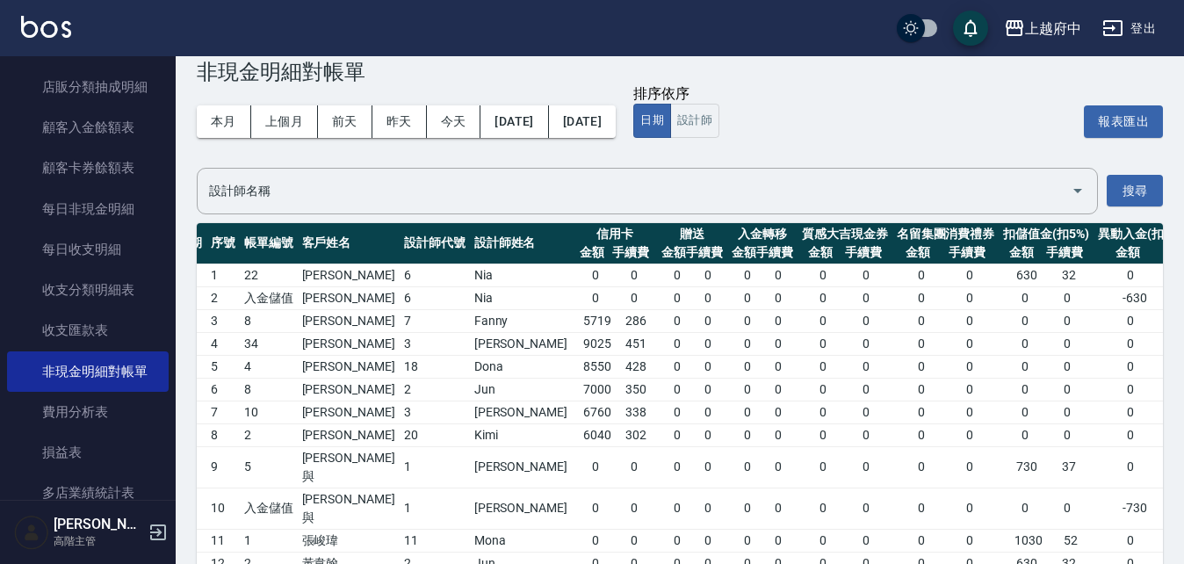
drag, startPoint x: 876, startPoint y: 385, endPoint x: 909, endPoint y: 385, distance: 32.5
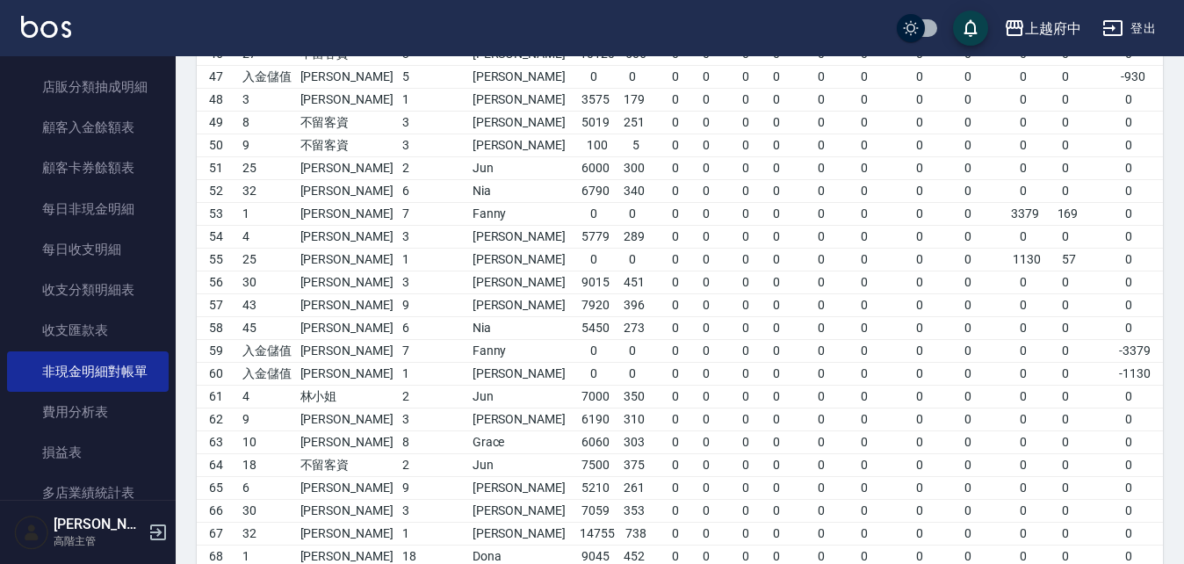
scroll to position [1530, 0]
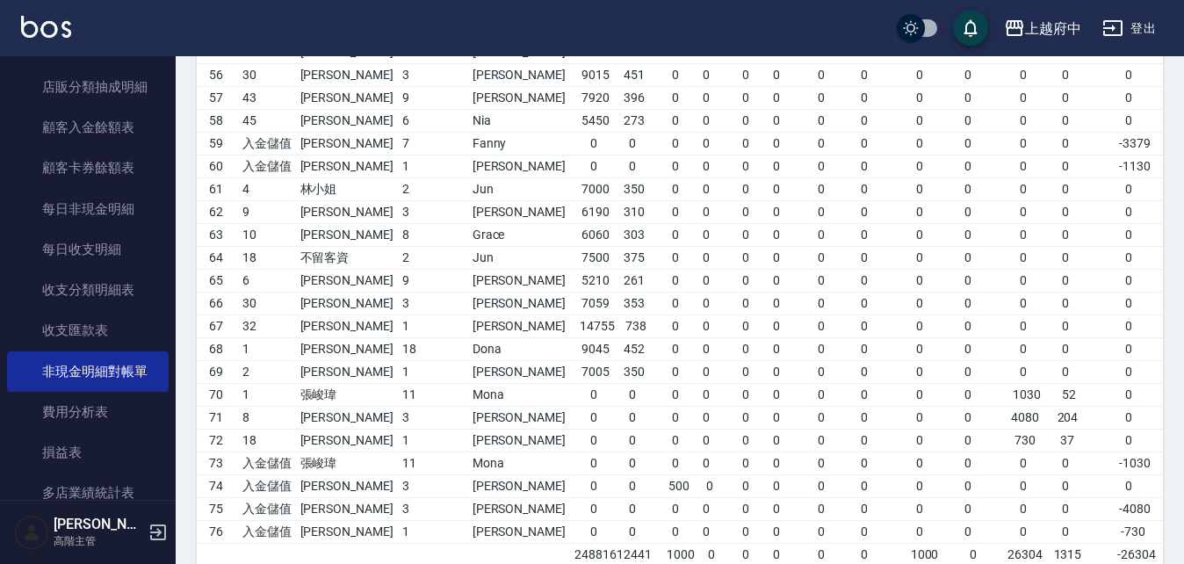
click at [373, 292] on td "宋季蓉" at bounding box center [347, 303] width 102 height 23
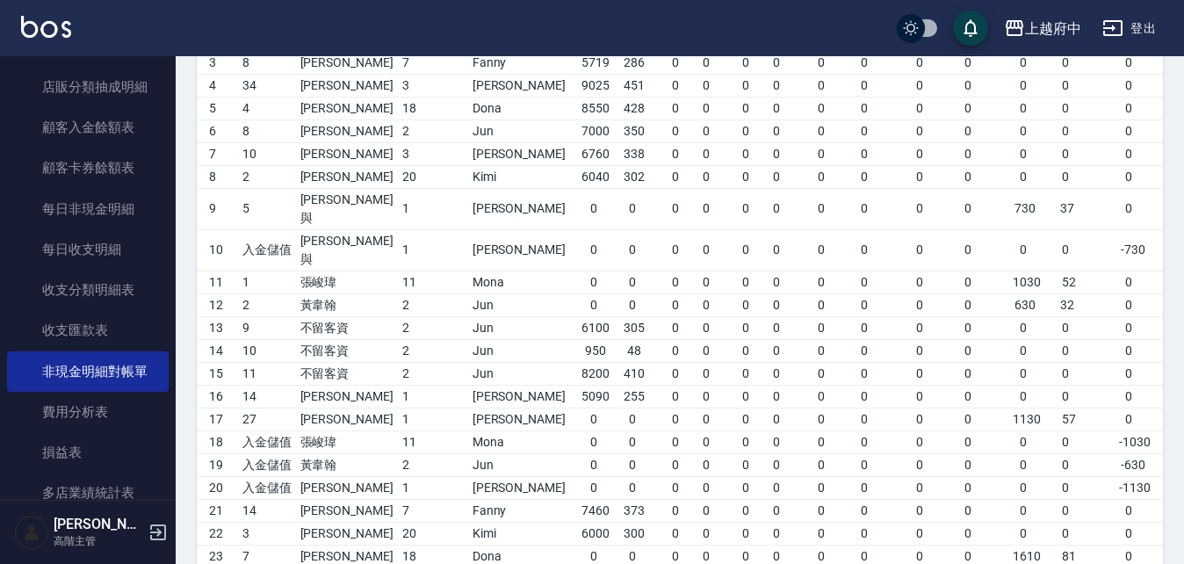
scroll to position [124, 0]
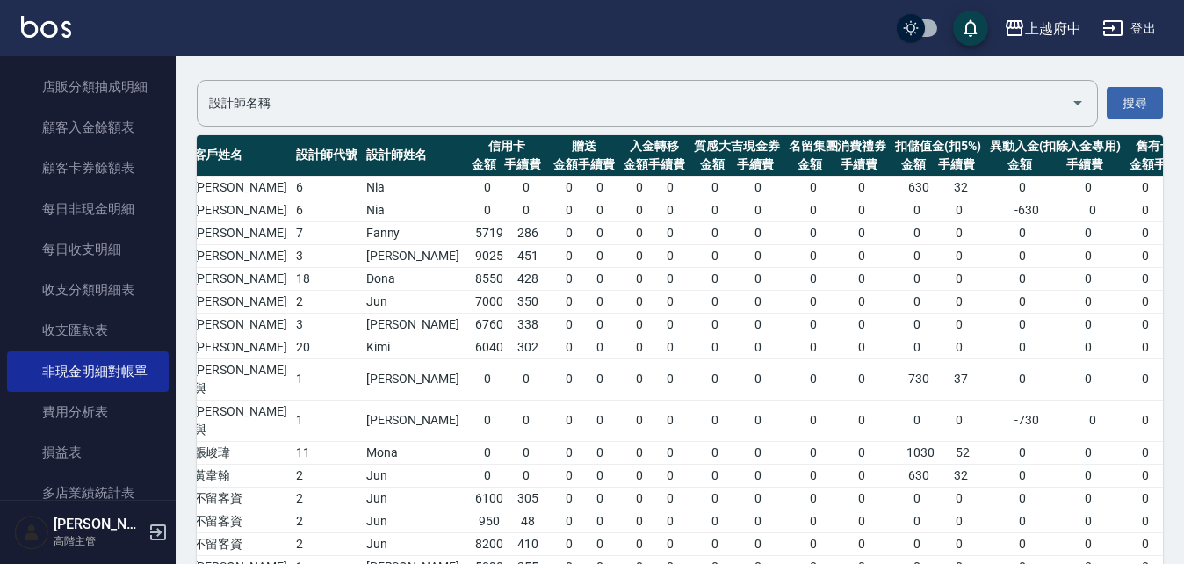
drag, startPoint x: 1062, startPoint y: 246, endPoint x: 1111, endPoint y: 271, distance: 54.2
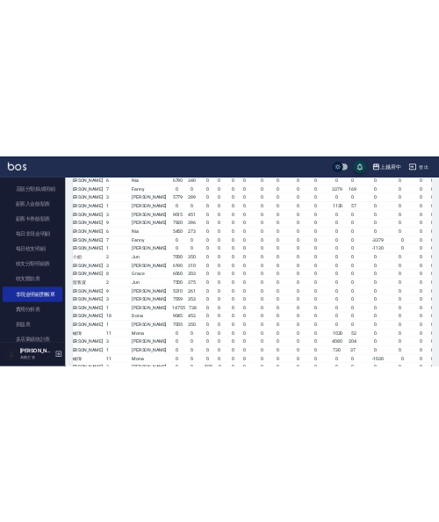
scroll to position [1530, 0]
